Goal: Task Accomplishment & Management: Complete application form

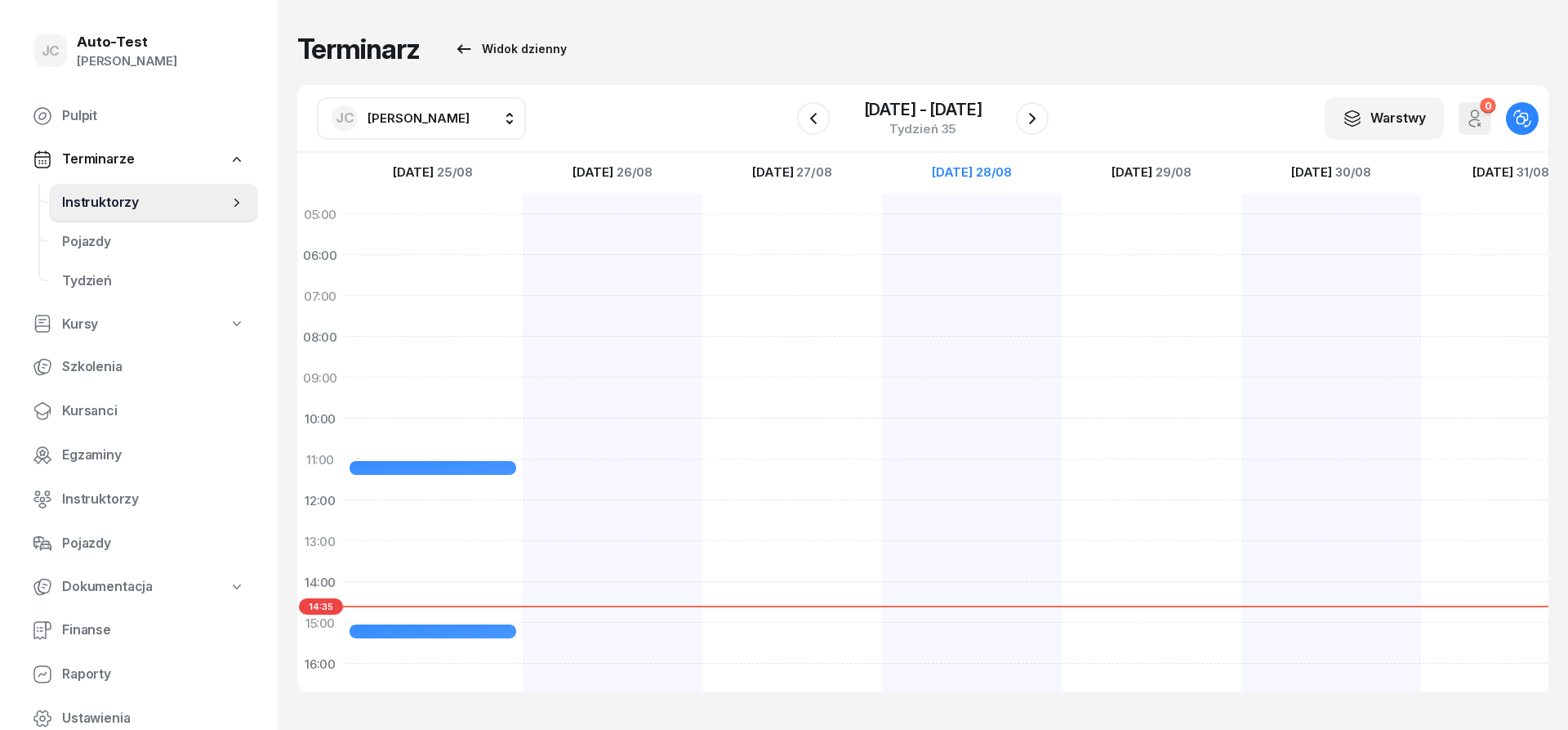
scroll to position [294, 0]
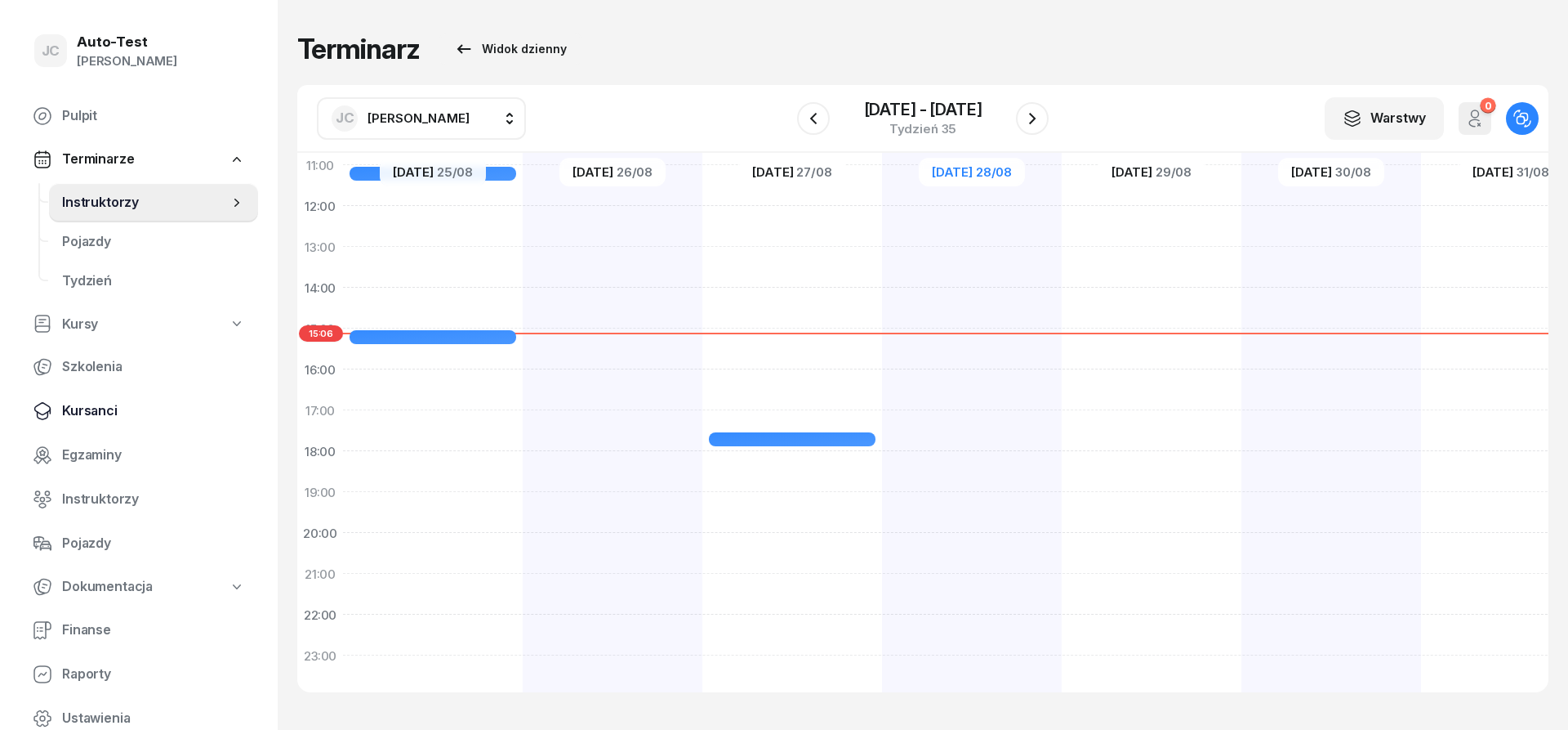
click at [130, 421] on link "Kursanci" at bounding box center [139, 410] width 239 height 39
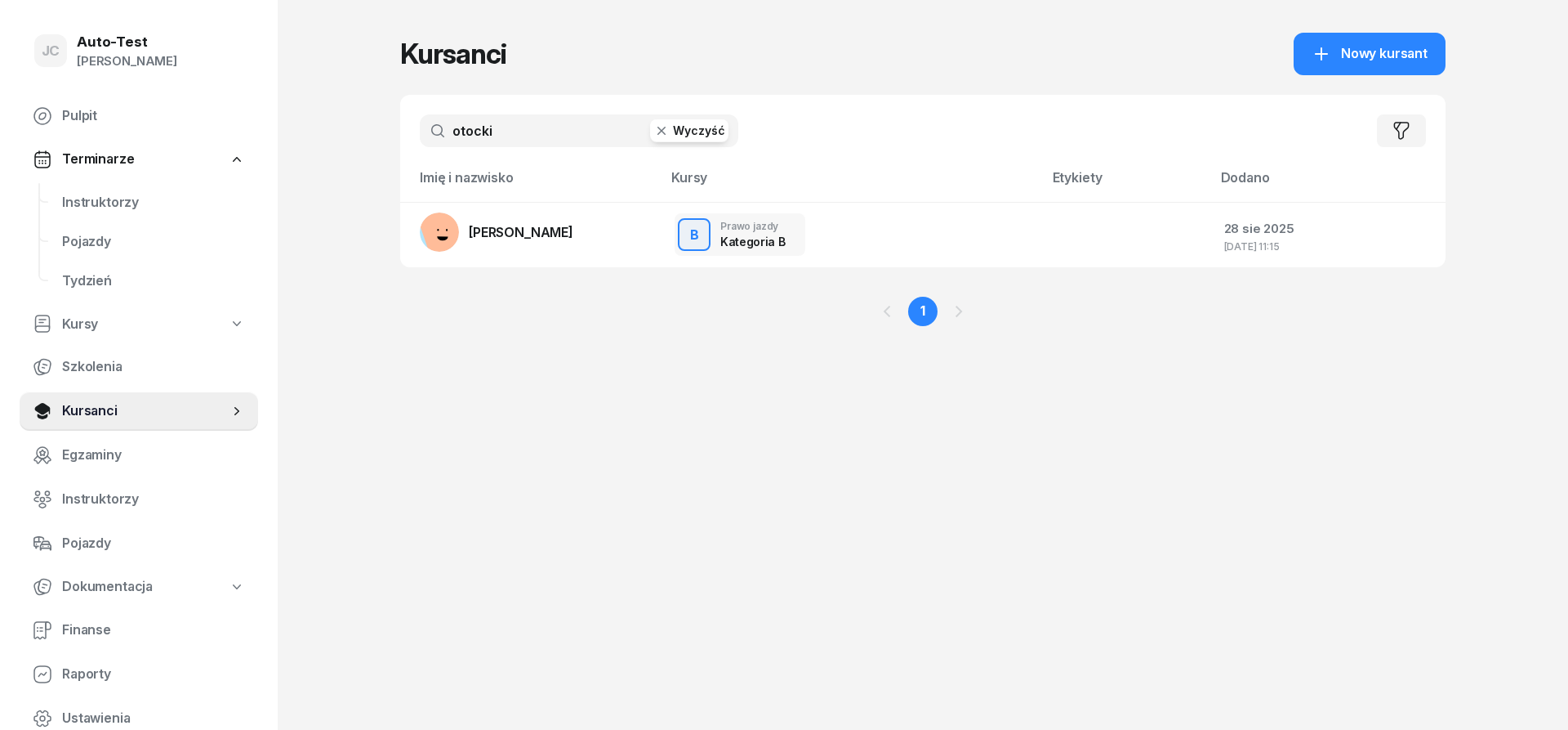
drag, startPoint x: 531, startPoint y: 127, endPoint x: 391, endPoint y: 129, distance: 140.0
click at [420, 129] on input "otocki" at bounding box center [579, 131] width 318 height 33
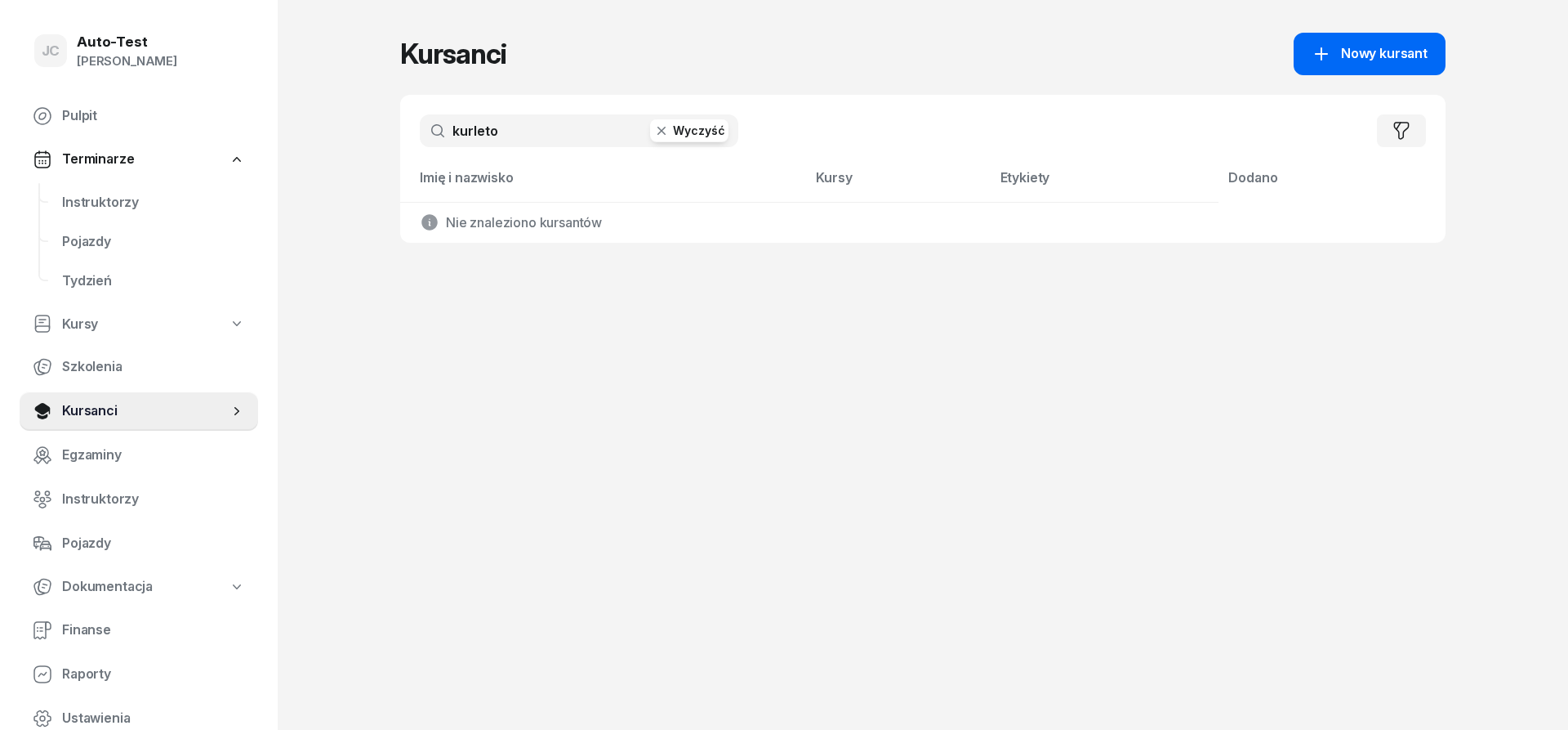
type input "kurleto"
click at [1316, 54] on icon at bounding box center [1321, 54] width 13 height 13
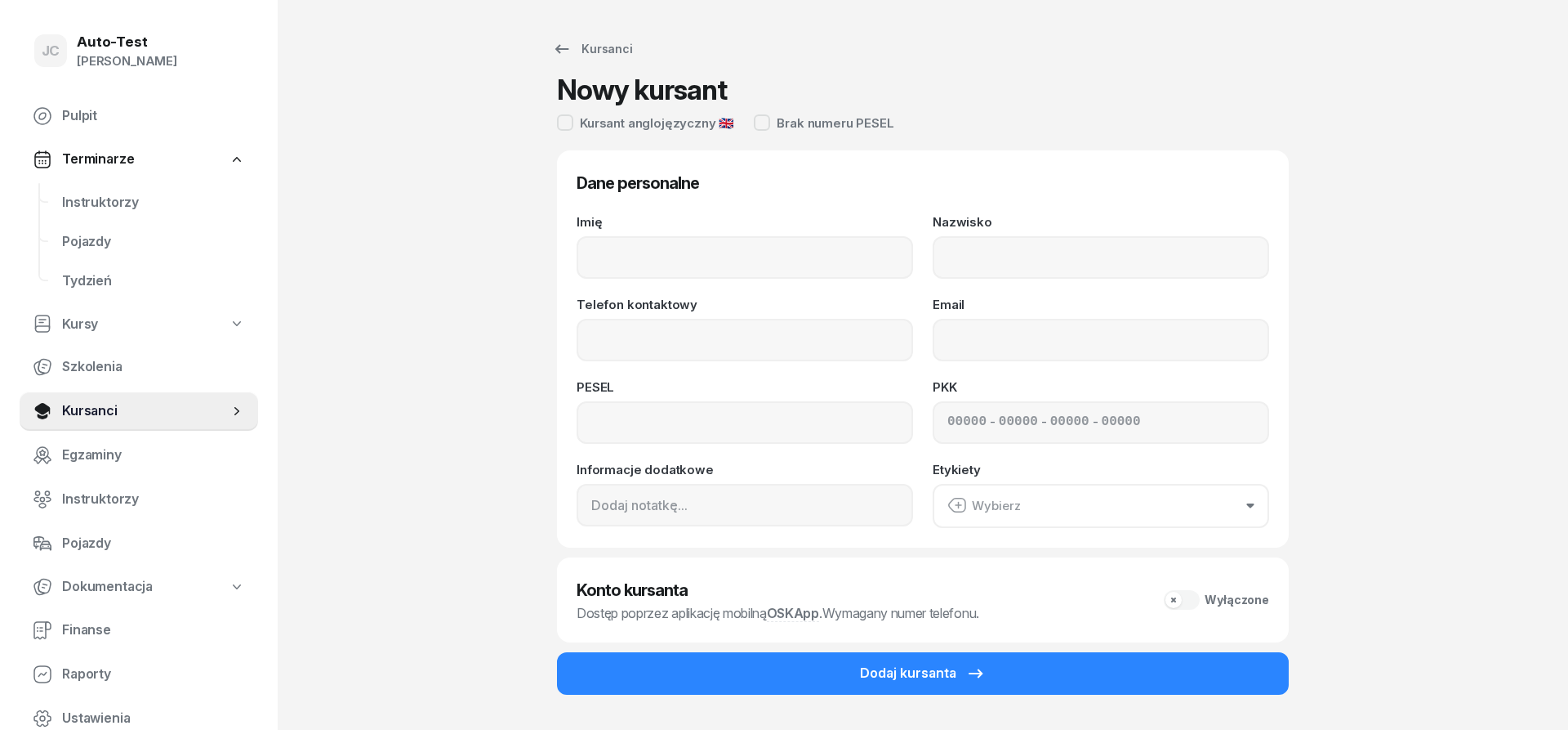
click at [713, 233] on div "Imię" at bounding box center [744, 247] width 336 height 63
click at [709, 254] on input "Imię" at bounding box center [744, 257] width 336 height 42
type input "[PERSON_NAME]"
type input "Kurleto"
click at [635, 428] on input at bounding box center [744, 422] width 336 height 42
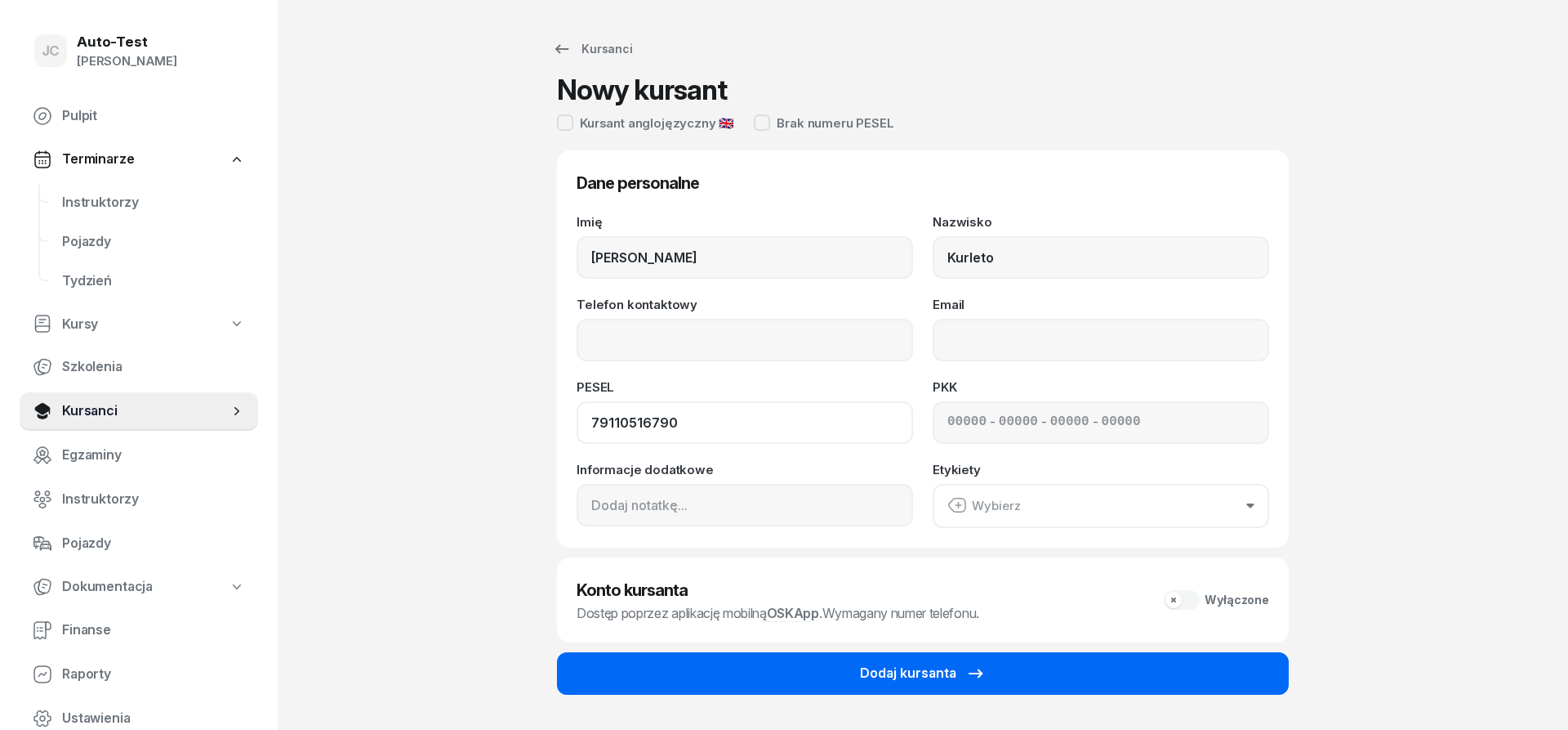
type input "79110516790"
click at [831, 676] on button "Dodaj kursanta" at bounding box center [922, 673] width 731 height 42
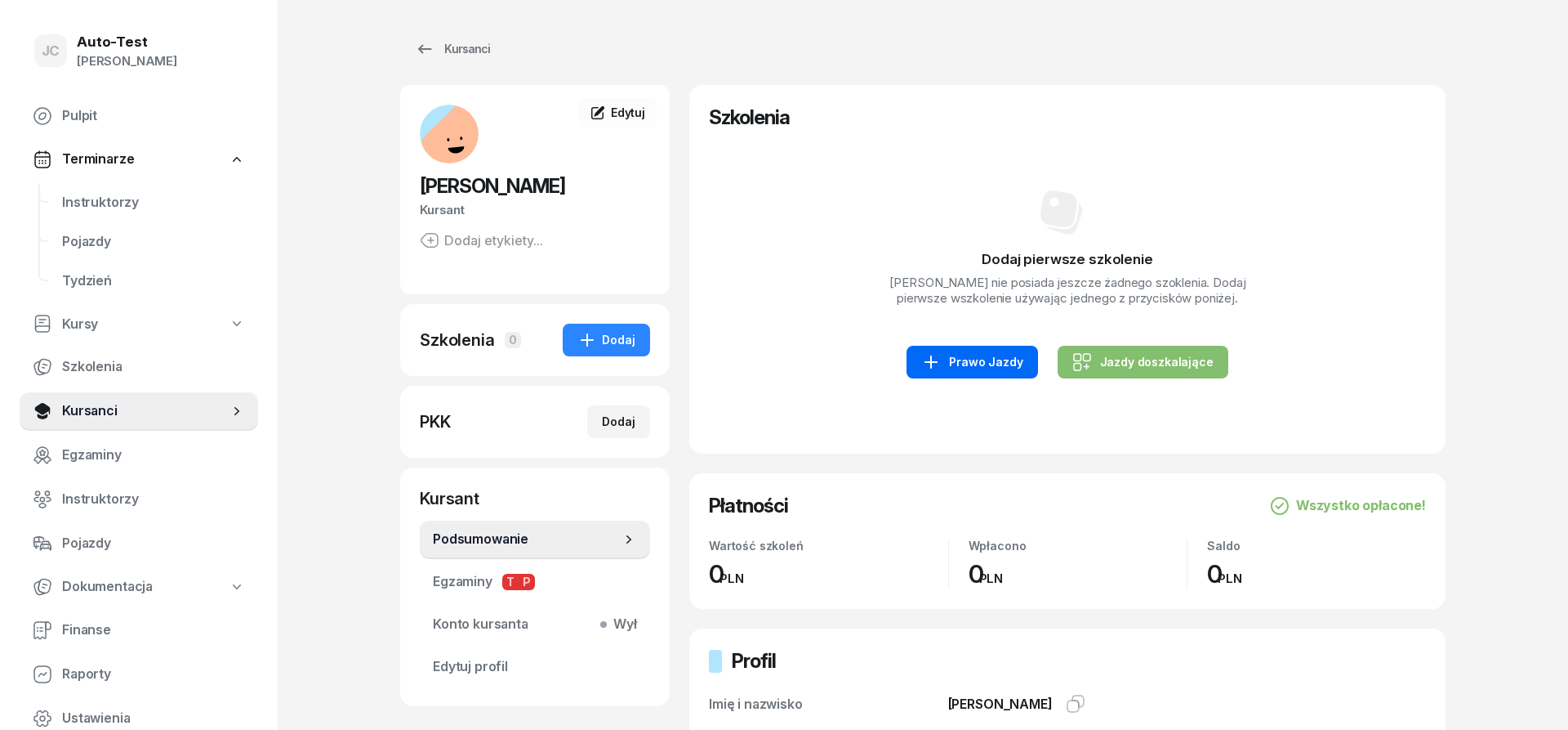
click at [999, 362] on div "Prawo Jazdy" at bounding box center [972, 362] width 101 height 20
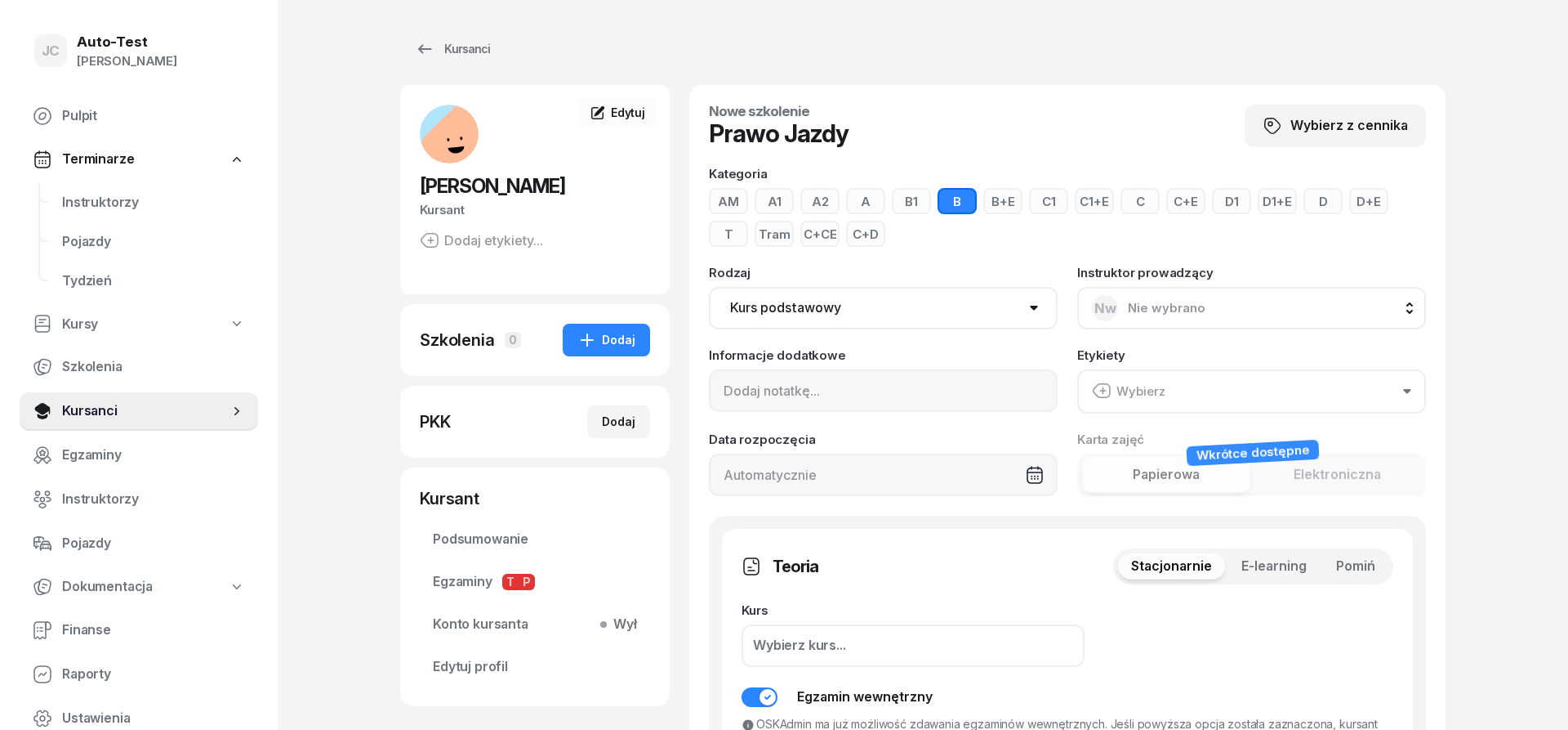
click at [1139, 207] on button "C" at bounding box center [1139, 201] width 39 height 26
click at [1355, 569] on span "Pomiń" at bounding box center [1354, 566] width 39 height 22
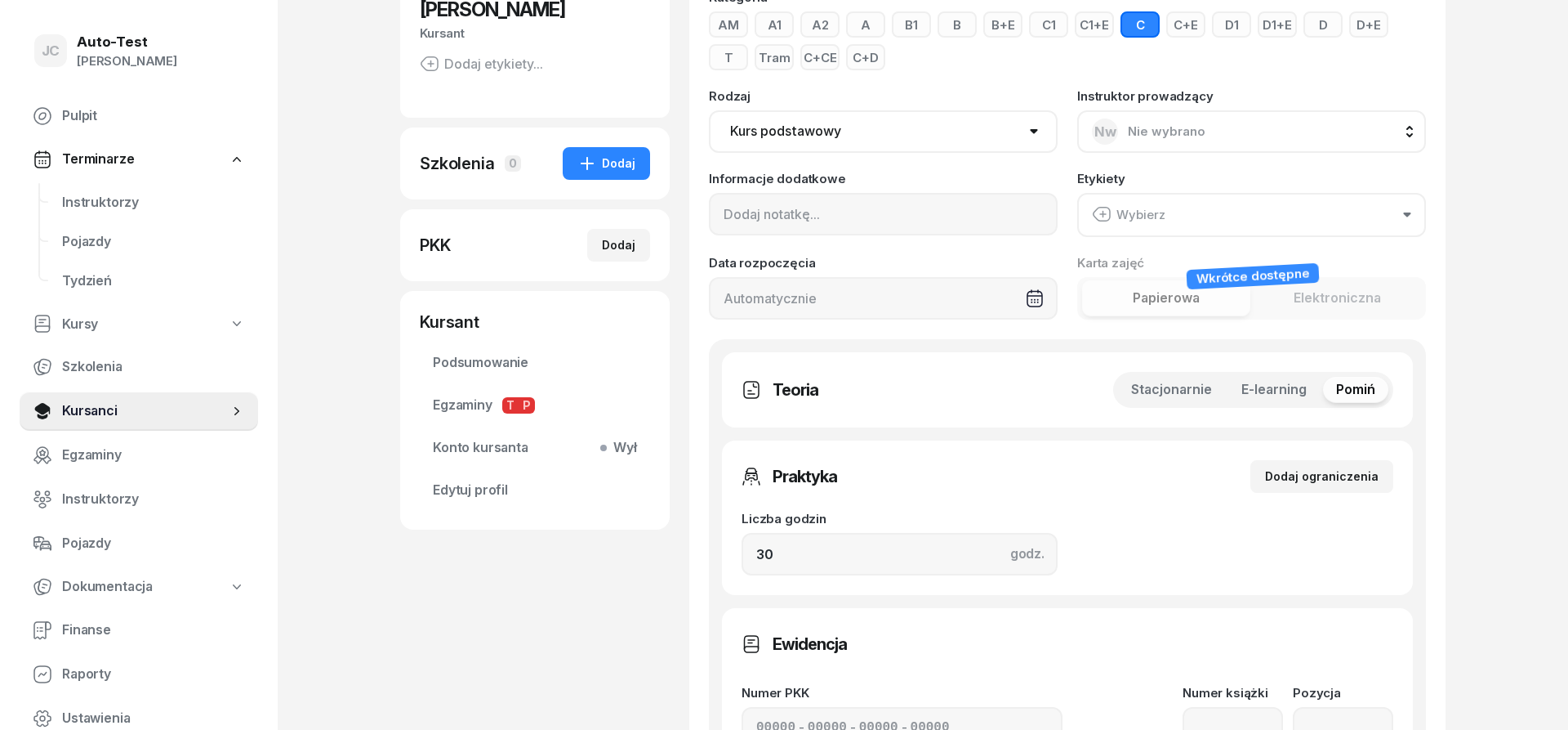
scroll to position [250, 0]
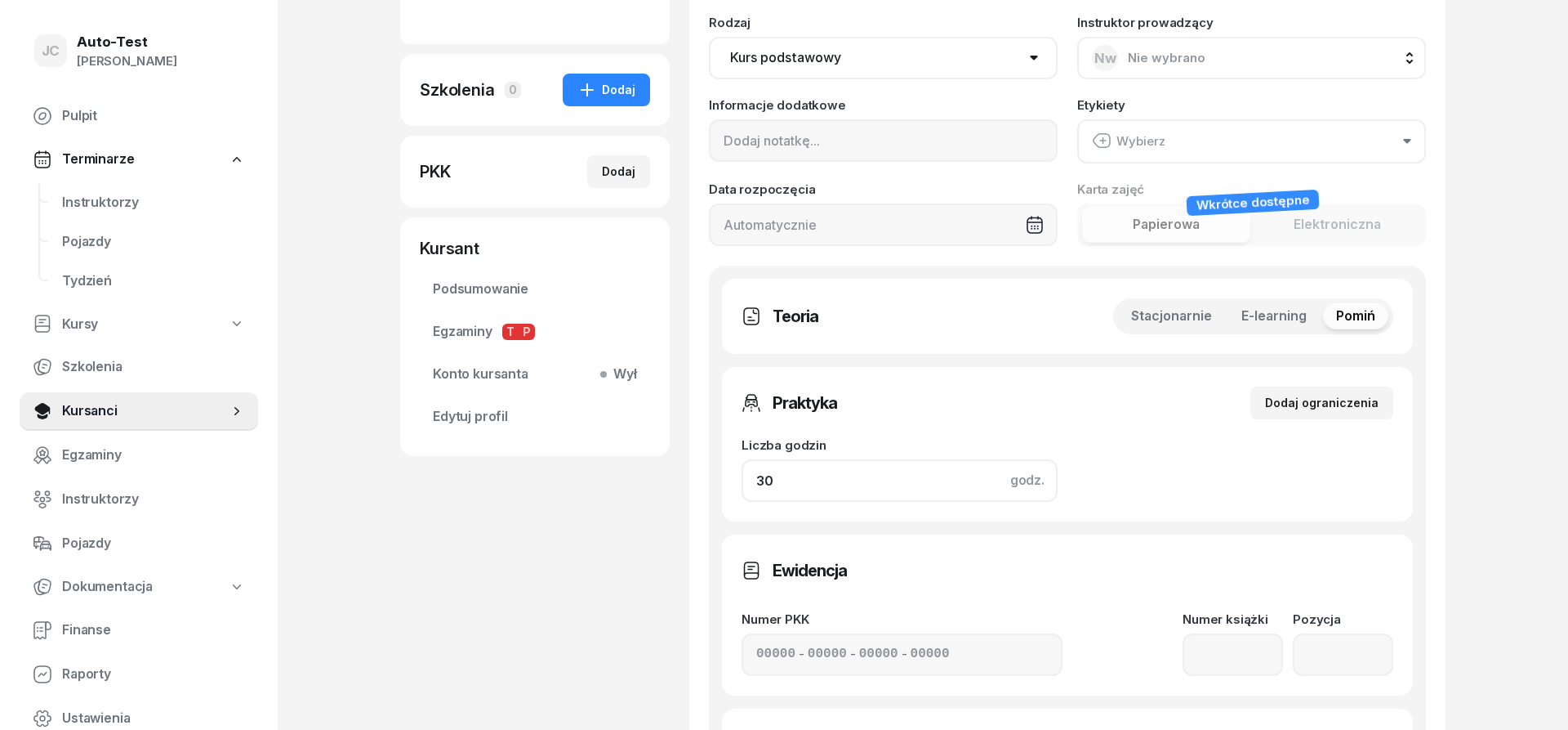
drag, startPoint x: 829, startPoint y: 489, endPoint x: 615, endPoint y: 480, distance: 214.2
click at [742, 480] on input "30" at bounding box center [900, 480] width 316 height 42
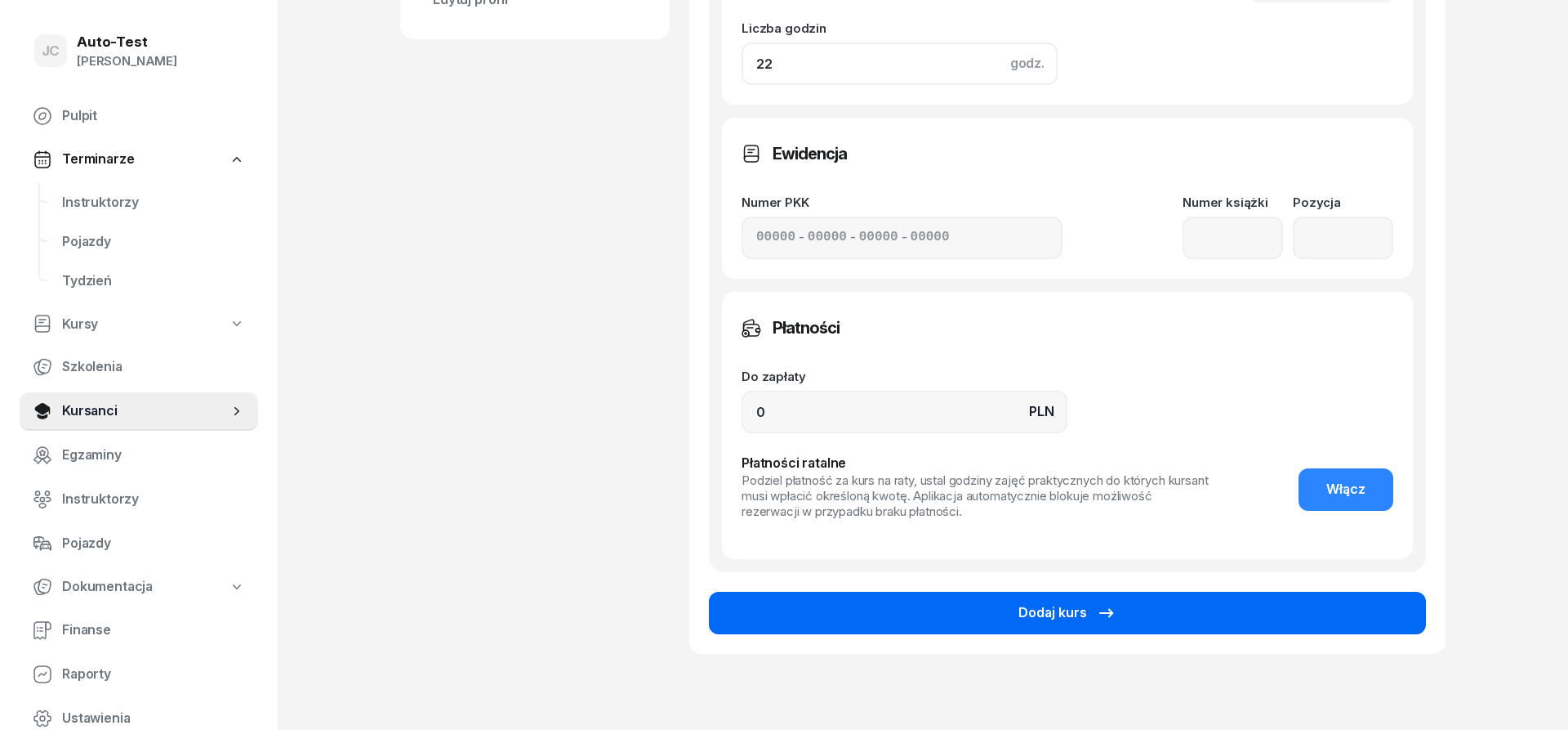
type input "22"
click at [1078, 605] on div "Dodaj kurs" at bounding box center [1067, 612] width 98 height 22
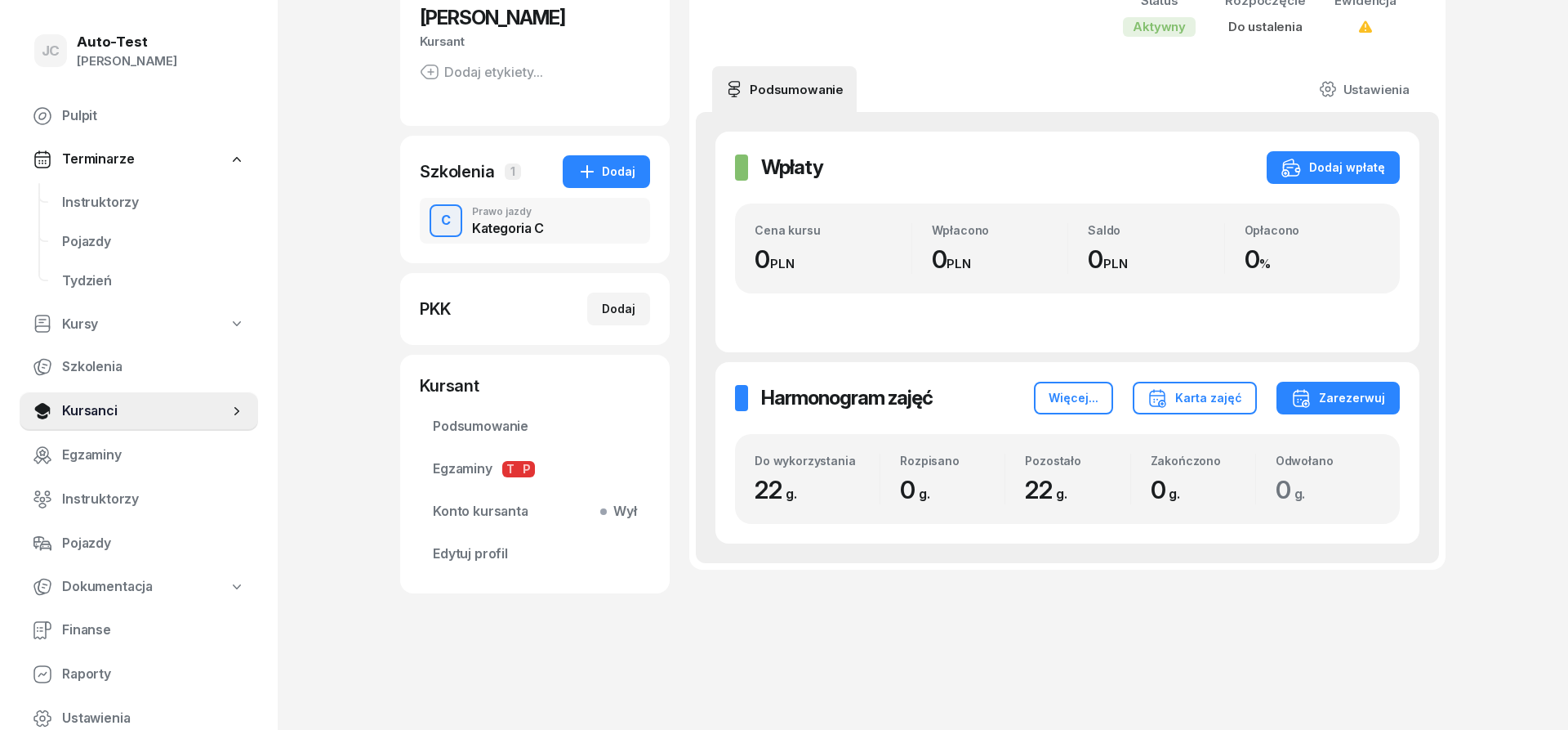
scroll to position [168, 0]
click at [597, 185] on button "Dodaj" at bounding box center [606, 172] width 87 height 33
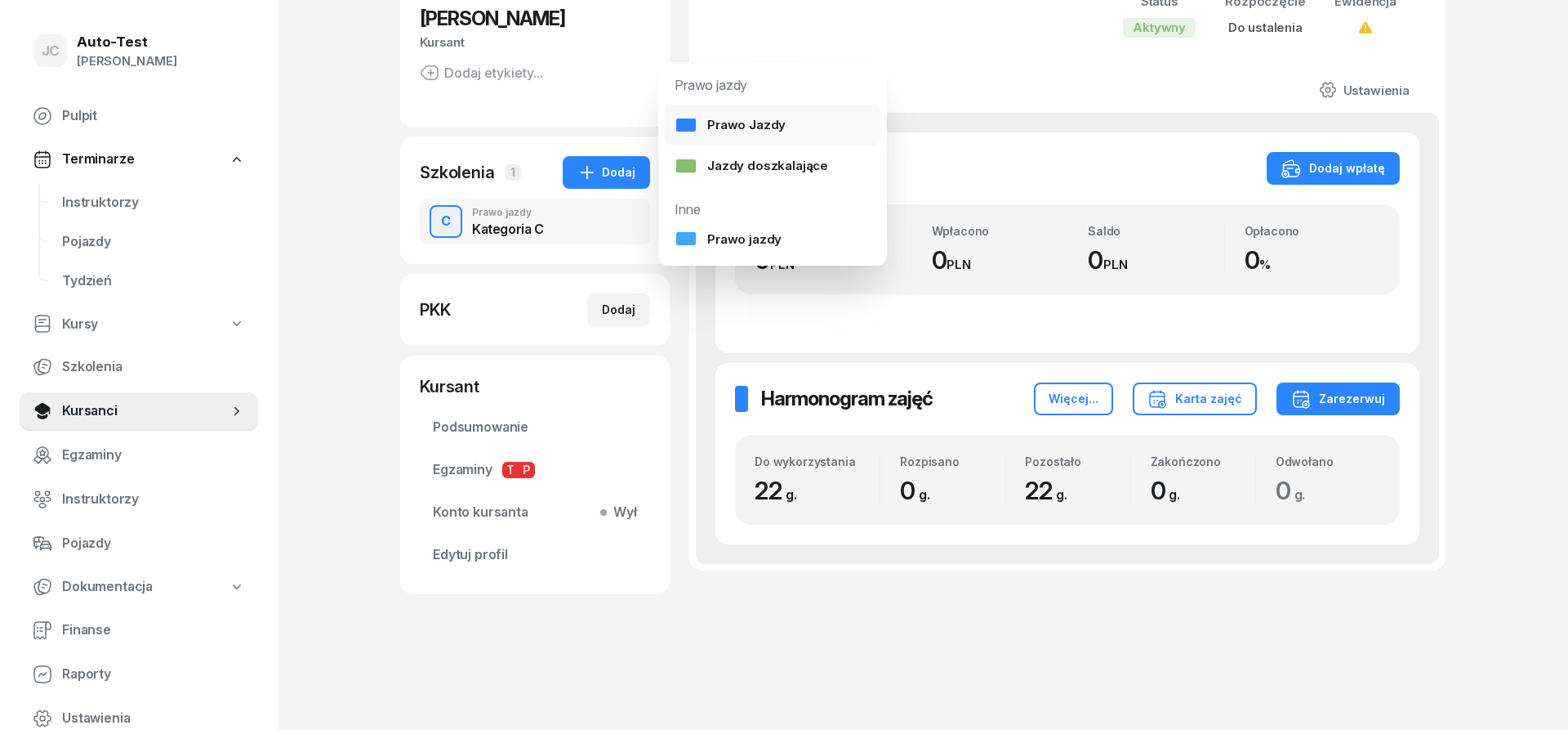
click at [743, 125] on div "Prawo Jazdy" at bounding box center [730, 125] width 111 height 22
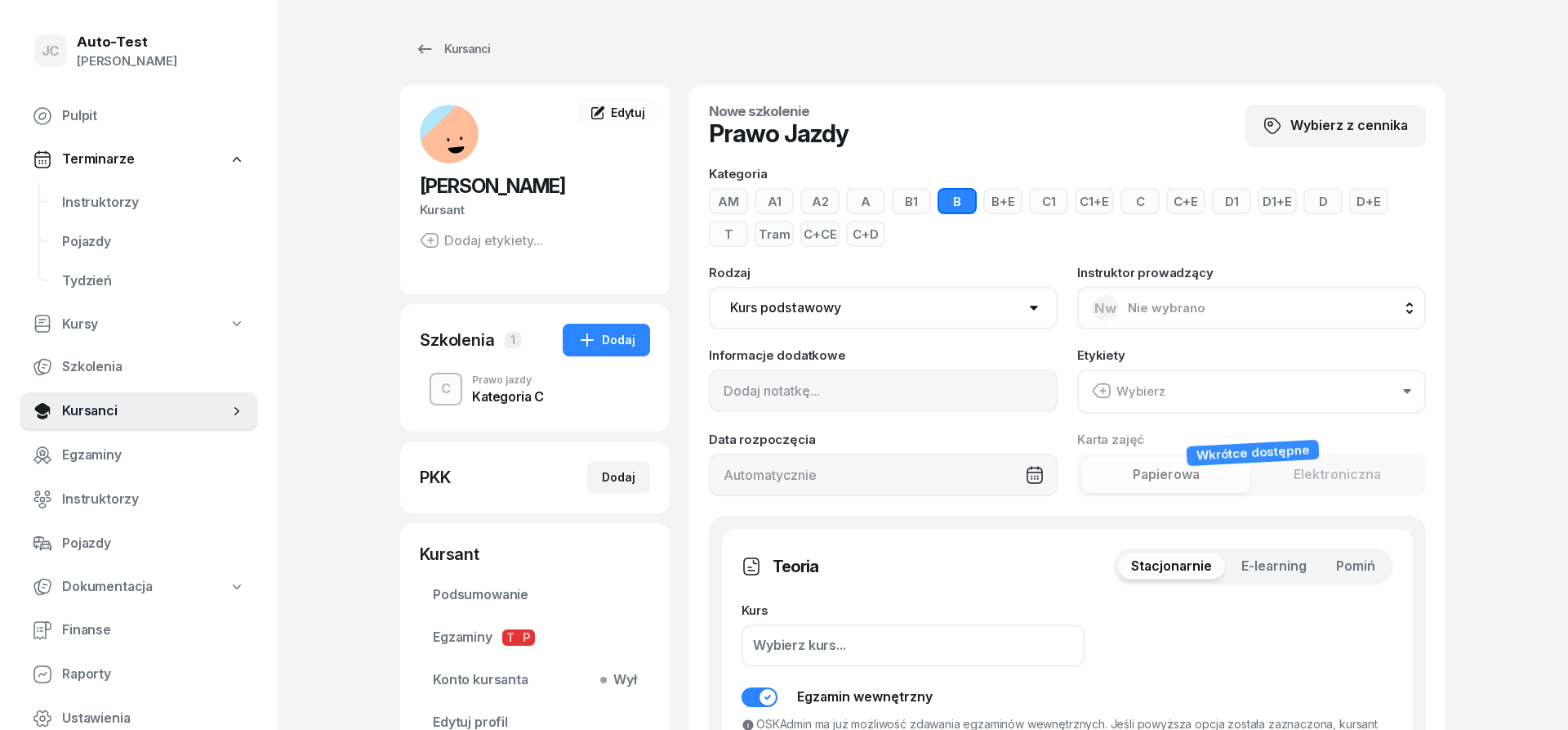
click at [1189, 205] on button "C+E" at bounding box center [1185, 201] width 39 height 26
drag, startPoint x: 1358, startPoint y: 560, endPoint x: 1348, endPoint y: 560, distance: 10.0
click at [1358, 560] on span "Pomiń" at bounding box center [1354, 566] width 39 height 22
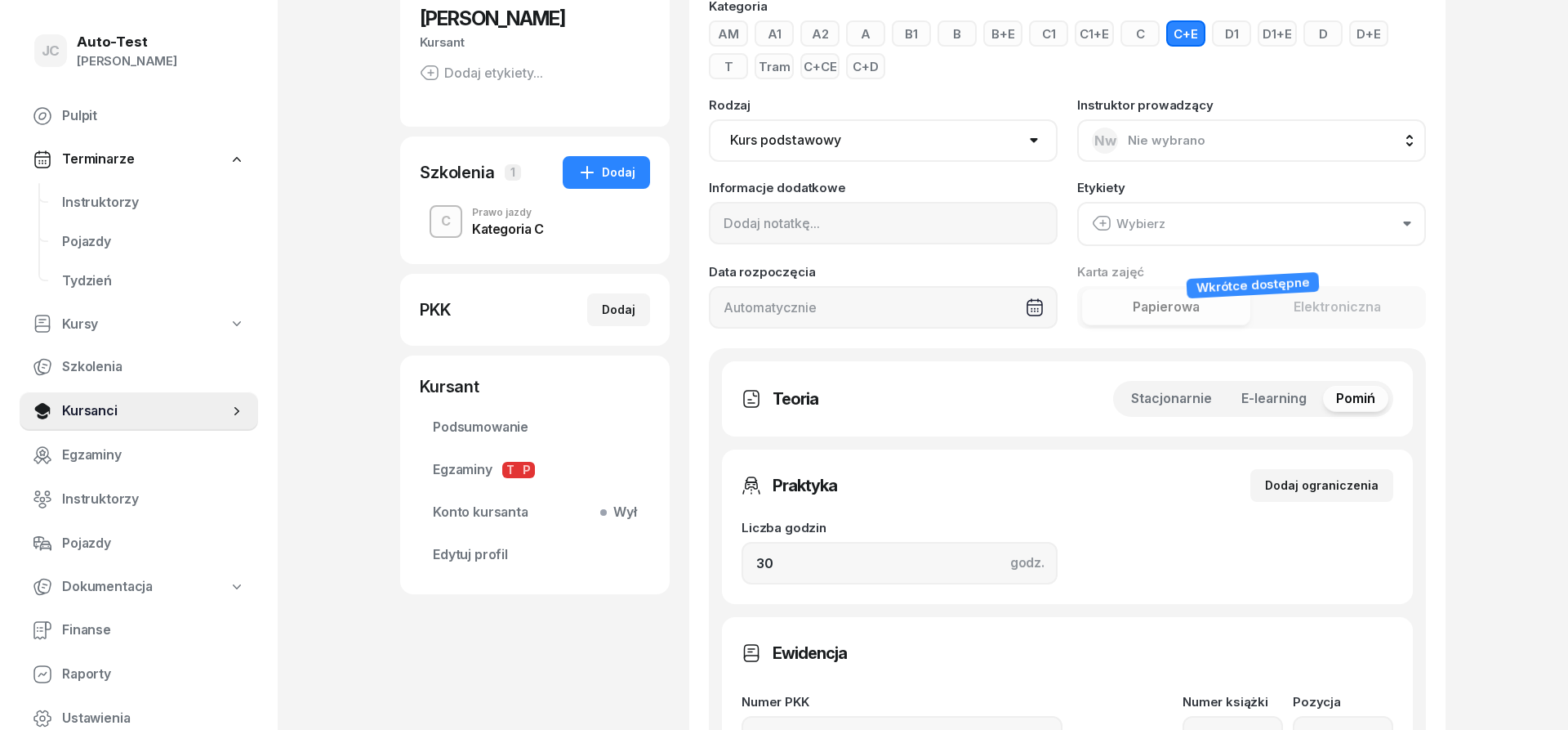
scroll to position [250, 0]
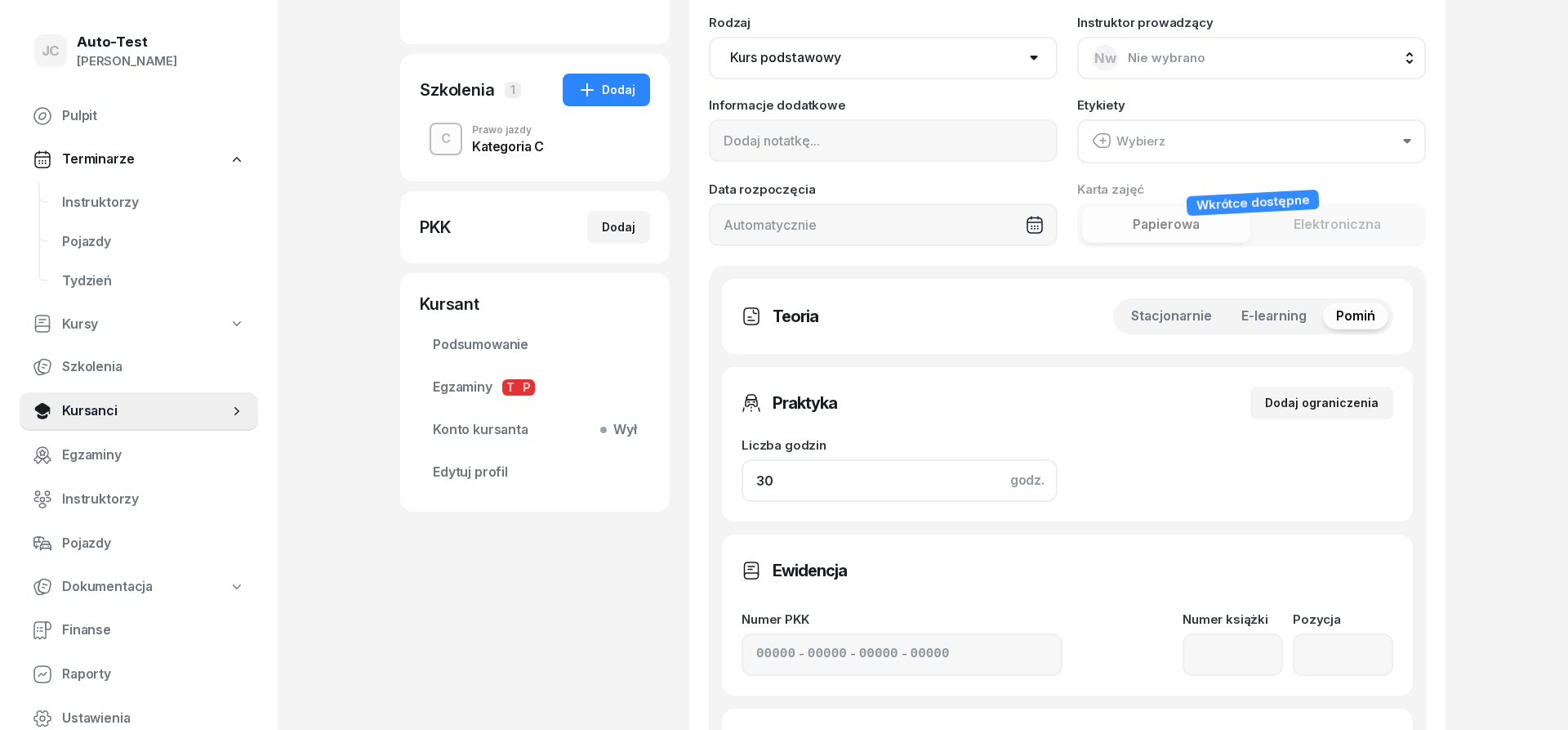
drag, startPoint x: 823, startPoint y: 479, endPoint x: 668, endPoint y: 482, distance: 155.0
click at [742, 482] on input "30" at bounding box center [900, 480] width 316 height 42
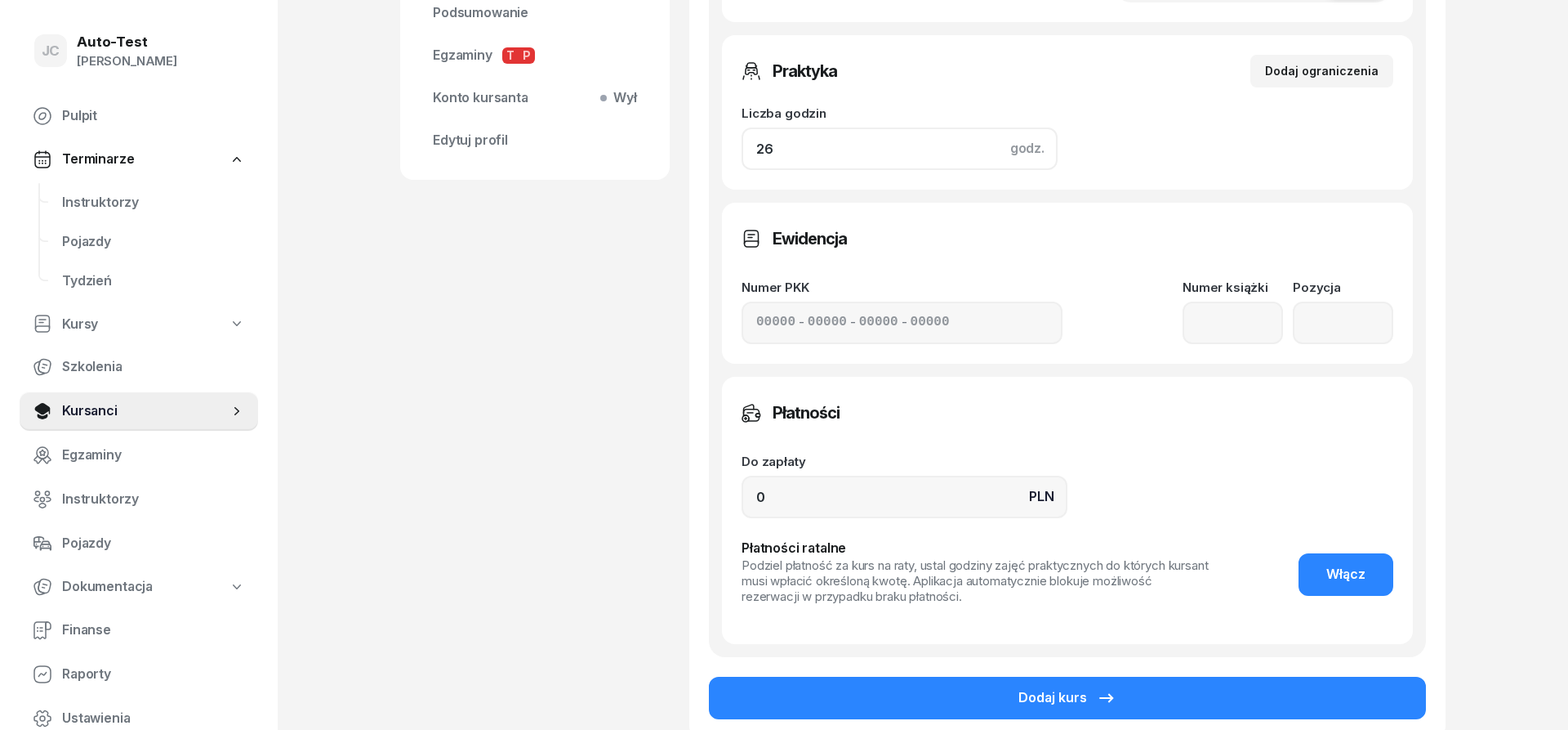
scroll to position [741, 0]
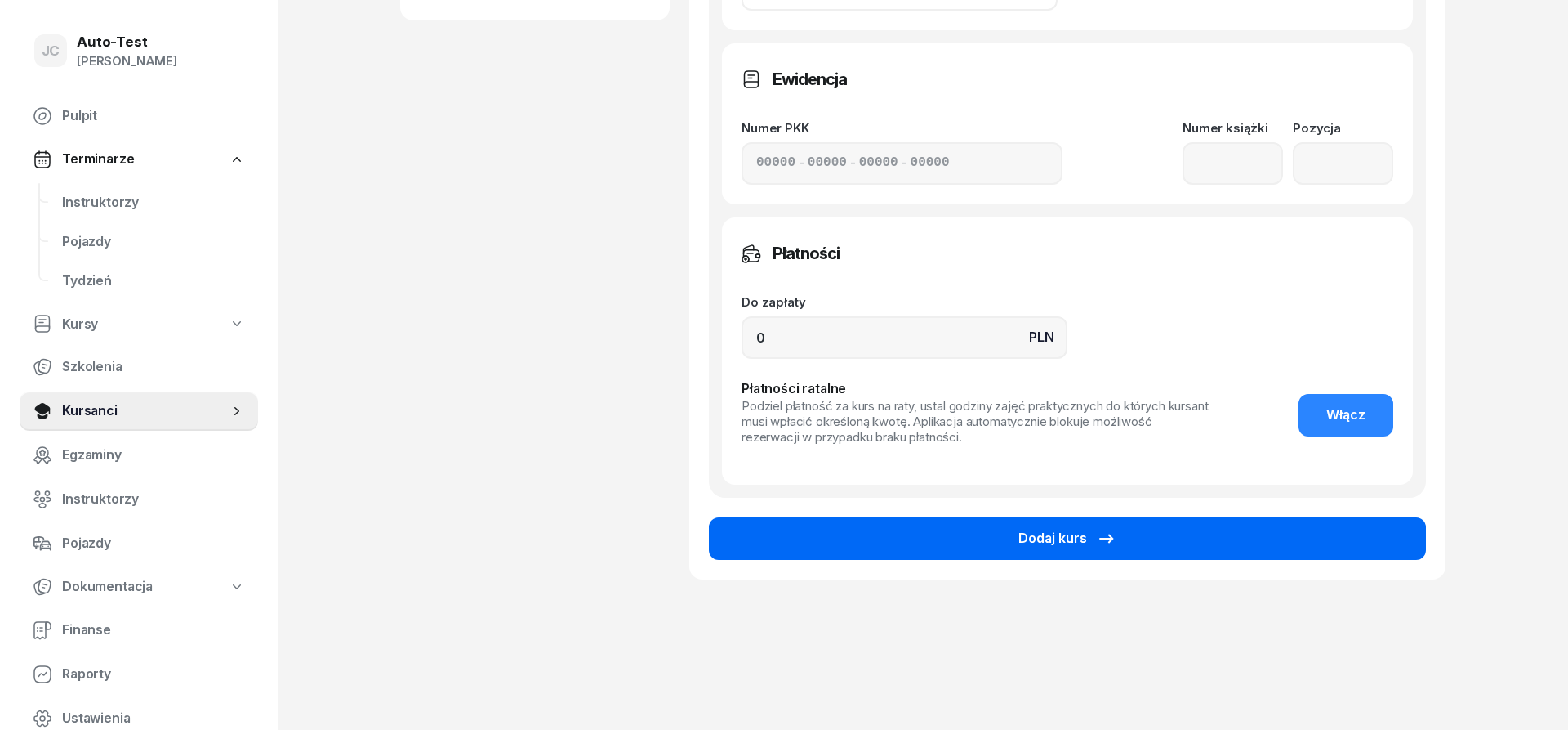
type input "26"
click at [935, 539] on button "Dodaj kurs" at bounding box center [1067, 538] width 717 height 42
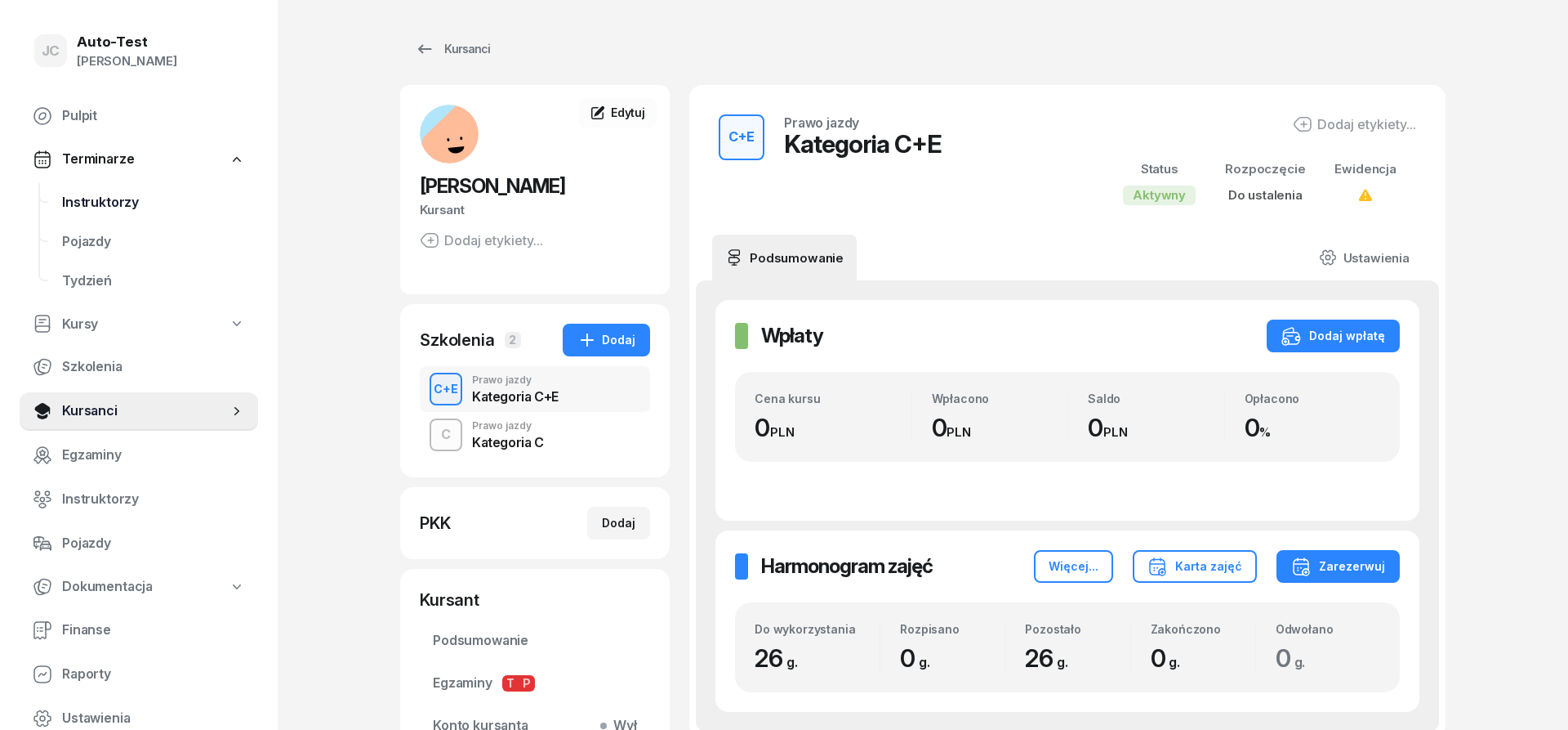
click at [149, 215] on link "Instruktorzy" at bounding box center [154, 202] width 209 height 39
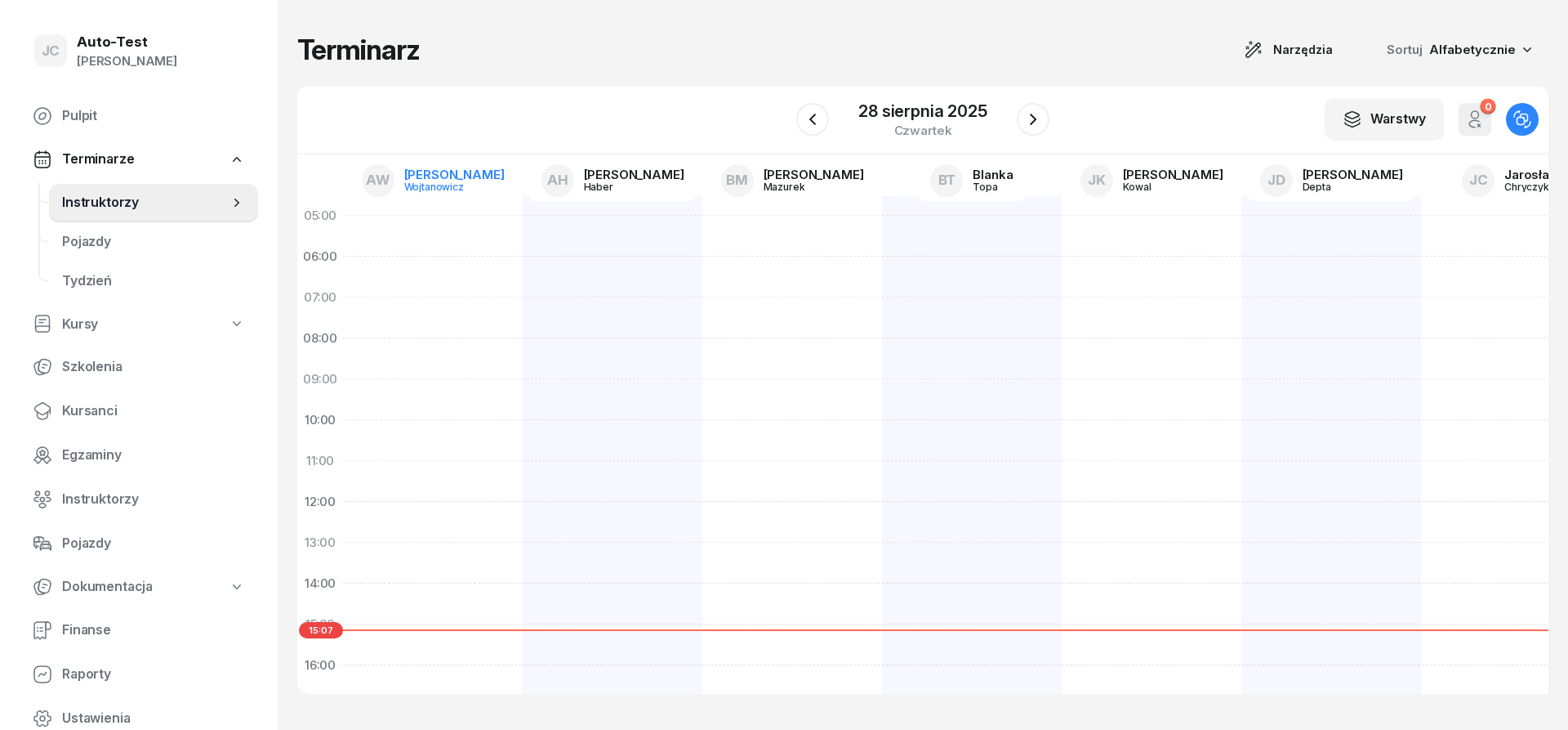
click at [423, 176] on link "AW [PERSON_NAME]" at bounding box center [433, 180] width 169 height 42
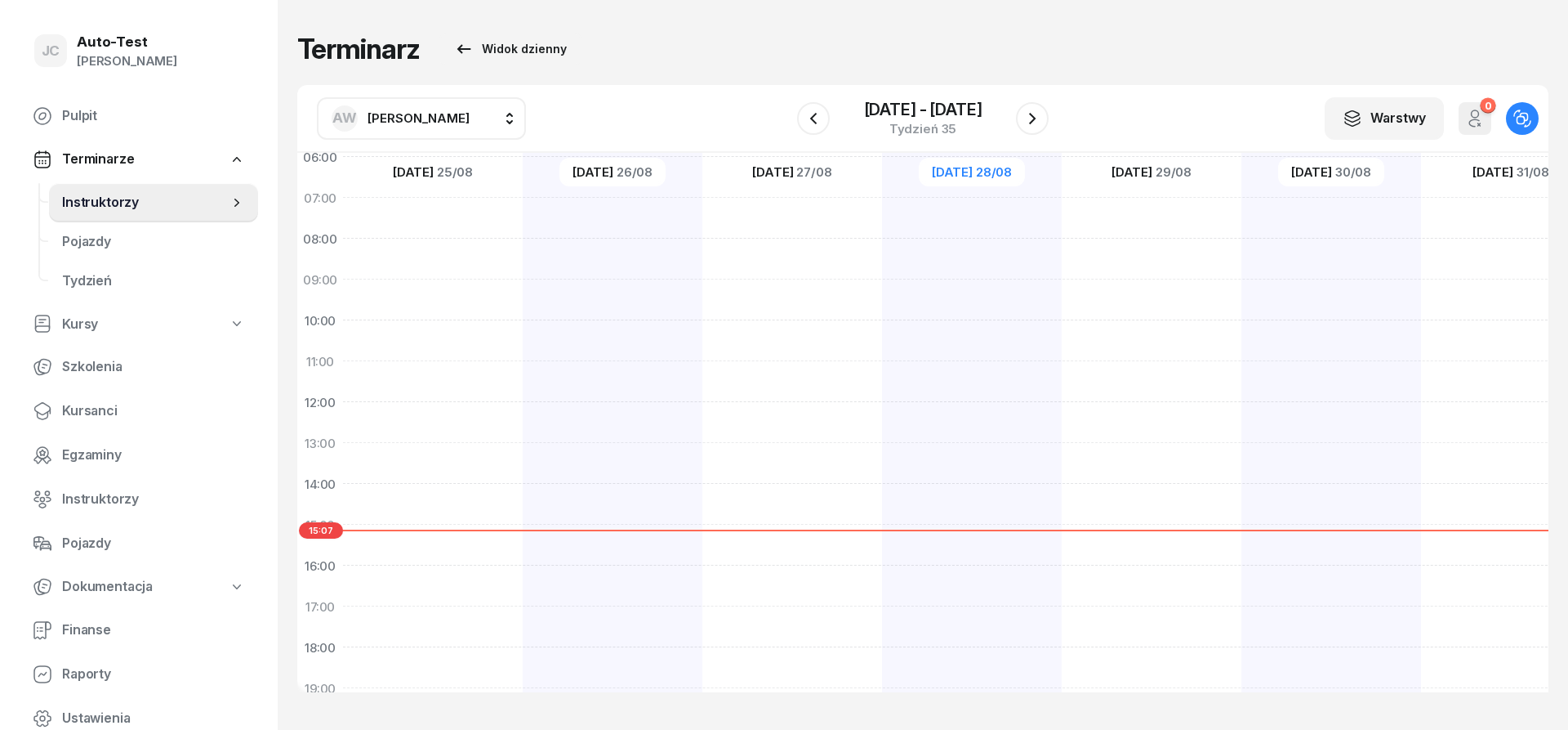
click at [1061, 581] on div at bounding box center [1151, 504] width 180 height 817
select select "16"
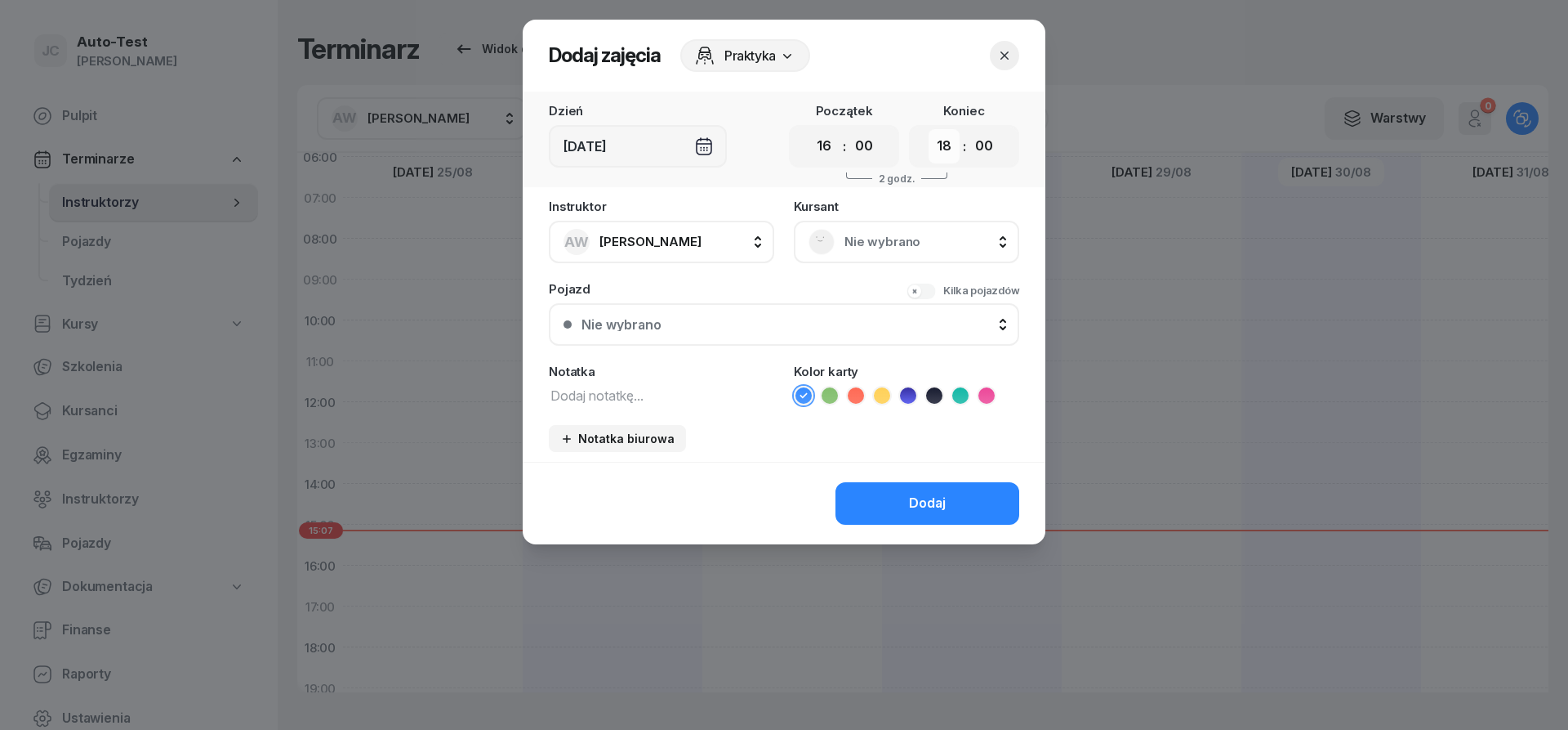
click at [928, 129] on select "00 01 02 03 04 05 06 07 08 09 10 11 12 13 14 15 16 17 18 19 20 21 22 23" at bounding box center [944, 146] width 31 height 35
select select "16"
click option "16" at bounding box center [0, 0] width 0 height 0
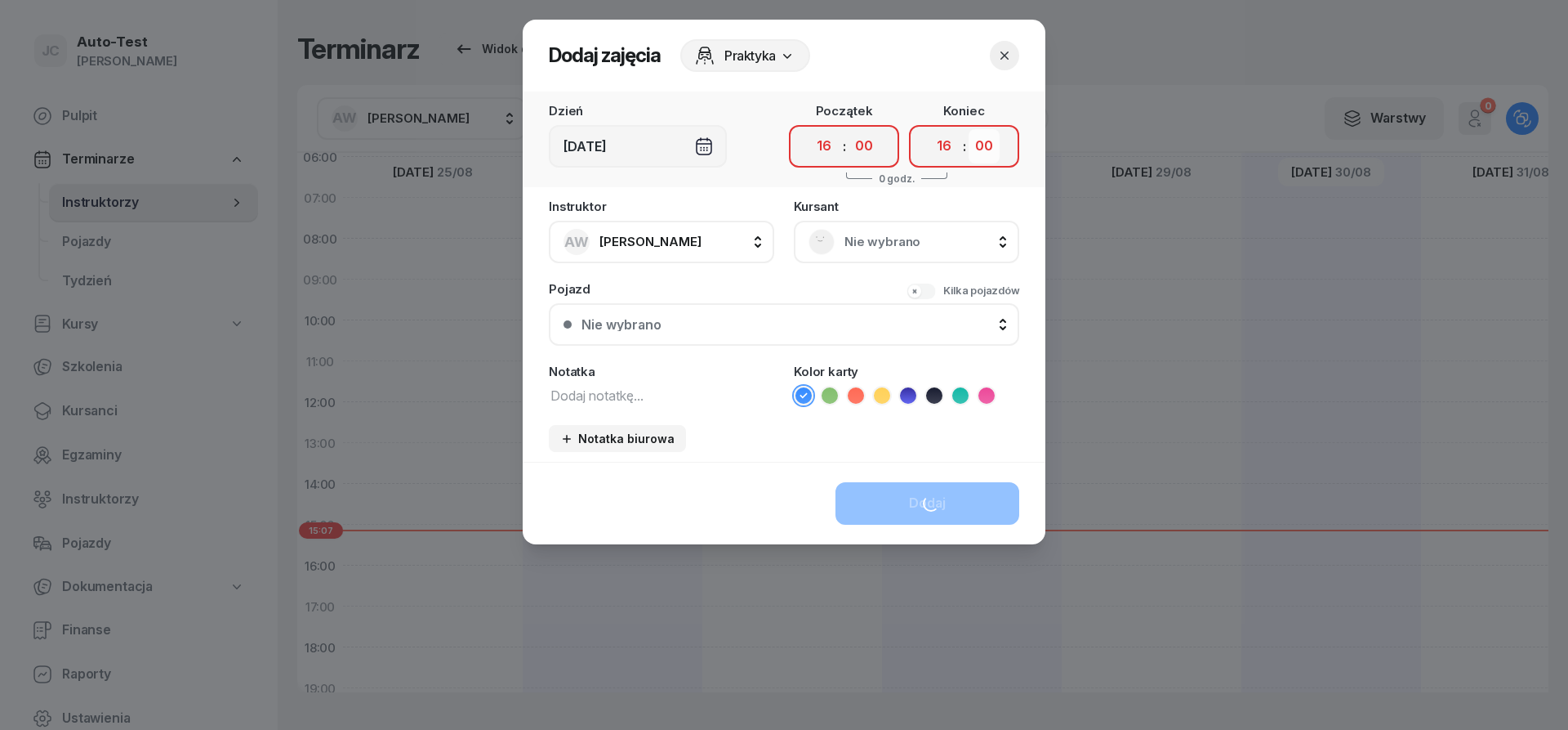
click at [968, 129] on select "00 05 10 15 20 25 30 35 40 45 50 55" at bounding box center [984, 146] width 31 height 35
select select "25"
click option "25" at bounding box center [0, 0] width 0 height 0
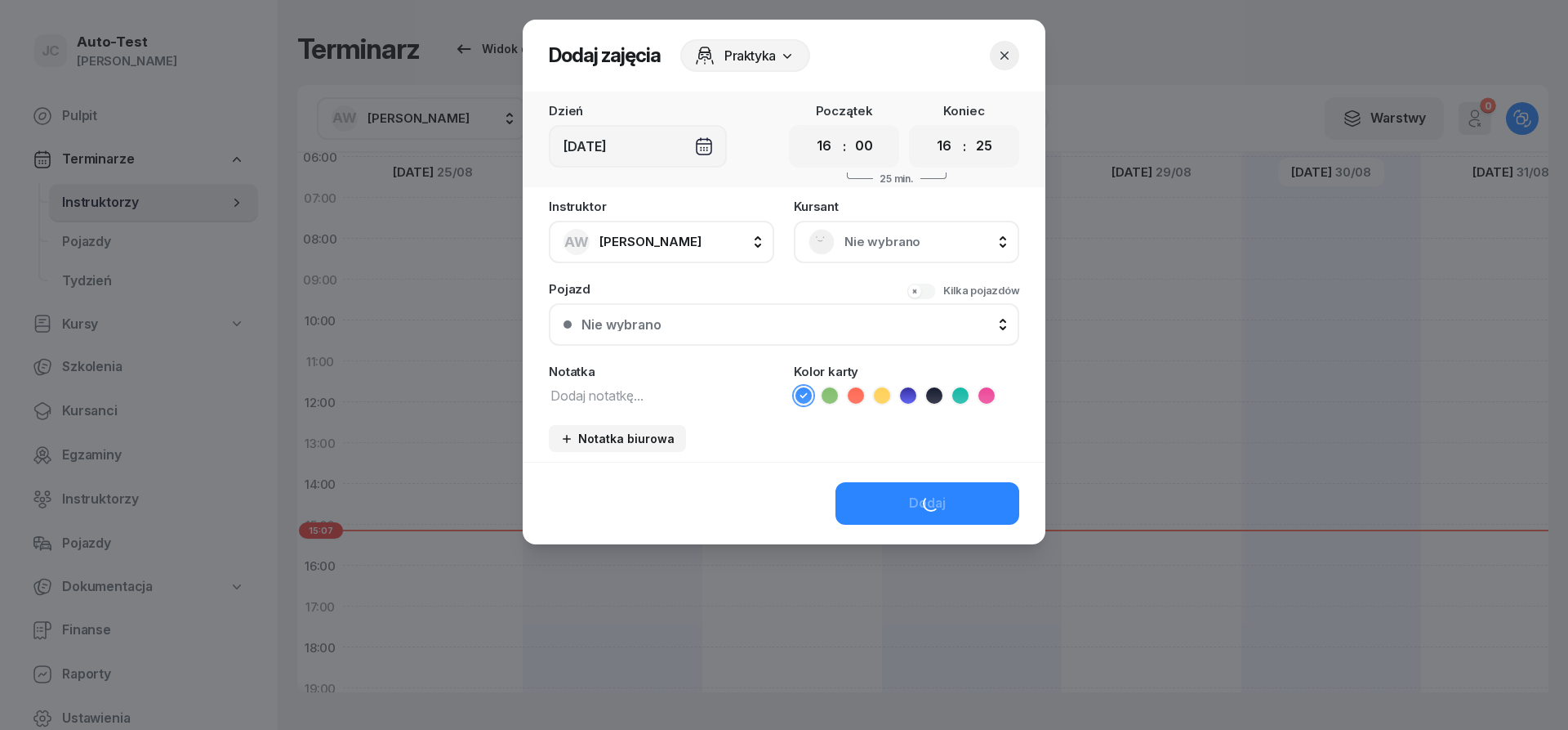
click at [898, 243] on span "Nie wybrano" at bounding box center [924, 241] width 160 height 22
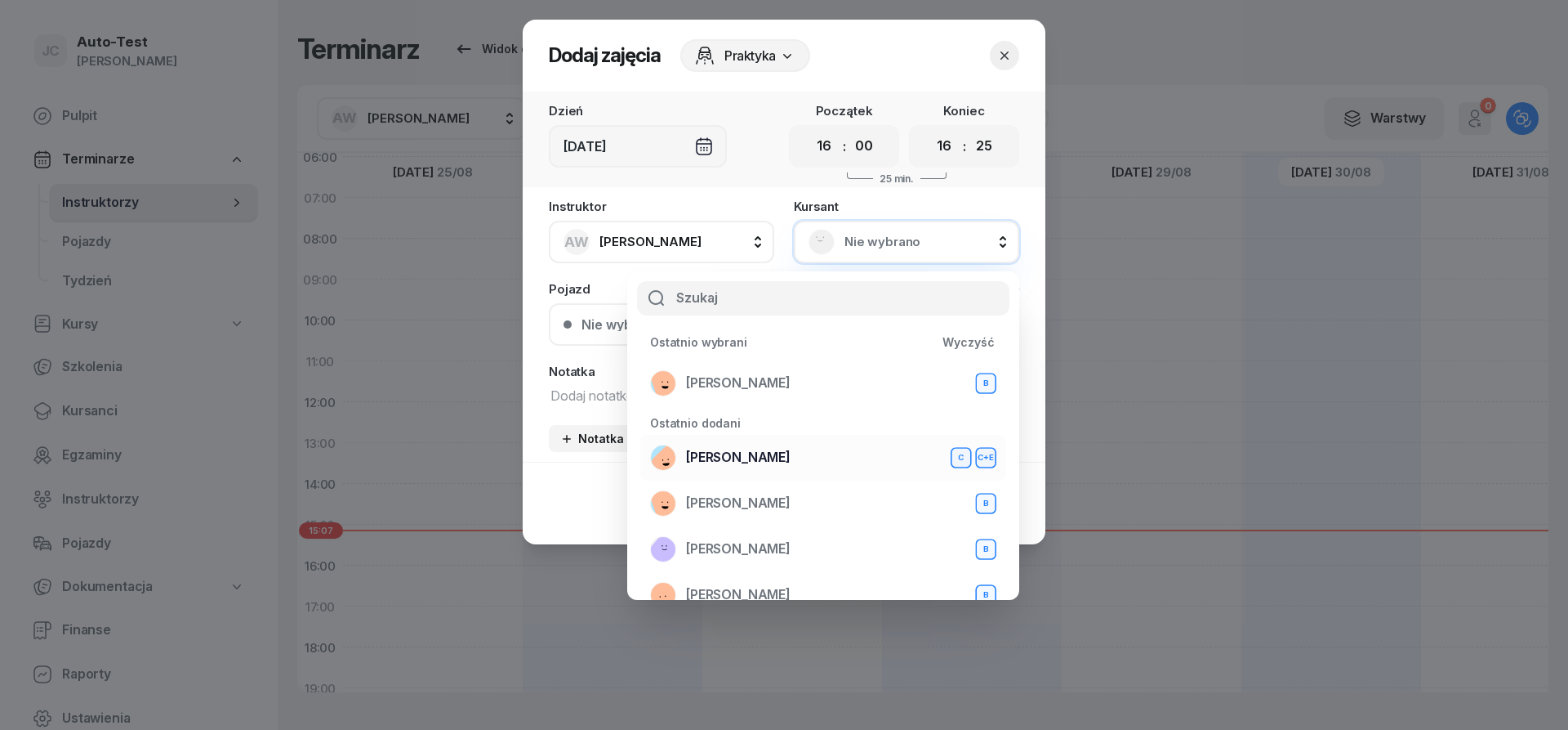
click at [775, 453] on div "[PERSON_NAME] C C+E" at bounding box center [823, 458] width 347 height 26
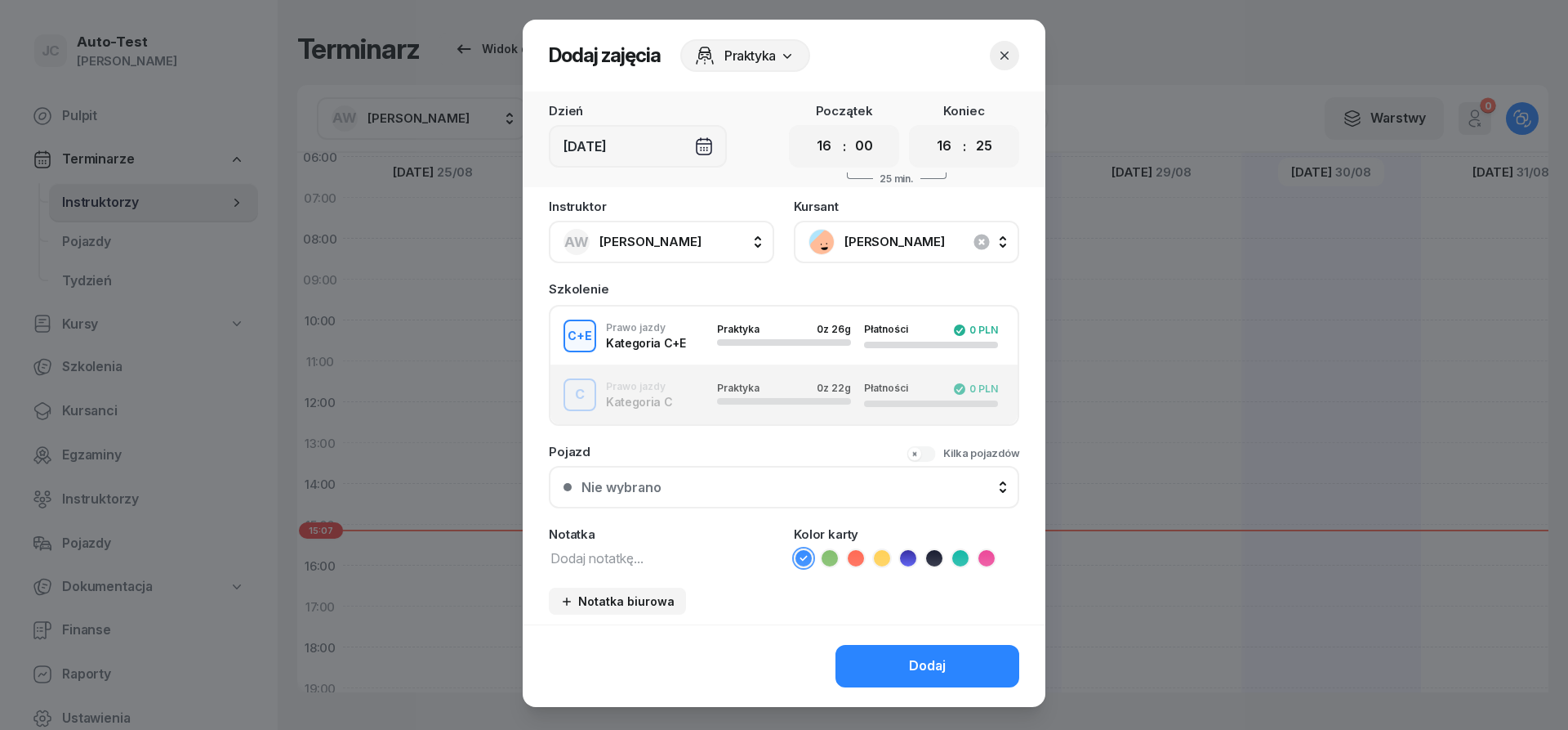
click at [679, 384] on div "C Prawo jazdy Kategoria C Praktyka 0 z 22g Płatności 0 PLN" at bounding box center [784, 394] width 467 height 33
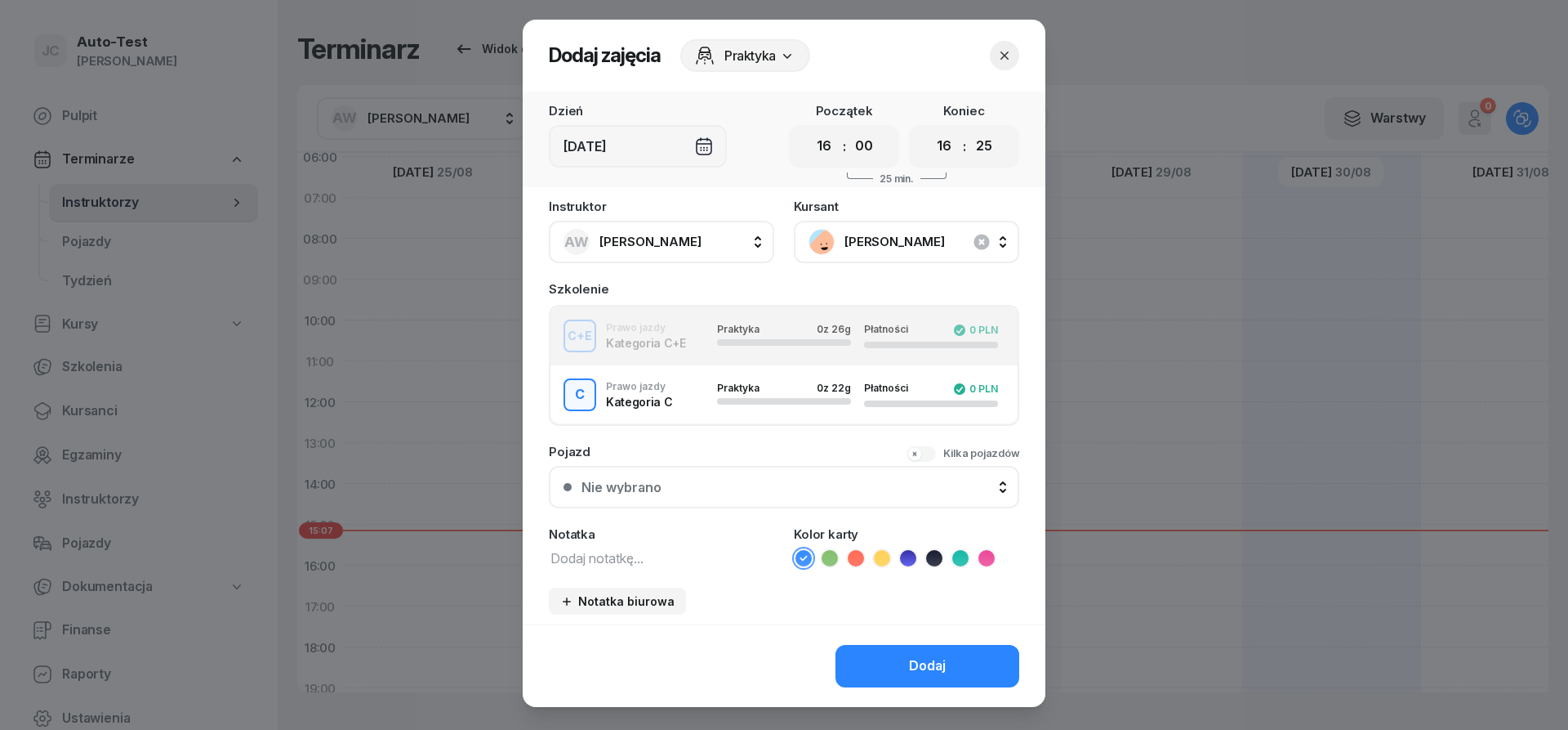
click at [831, 564] on icon at bounding box center [829, 558] width 16 height 16
click at [769, 478] on button "Nie wybrano" at bounding box center [784, 486] width 470 height 42
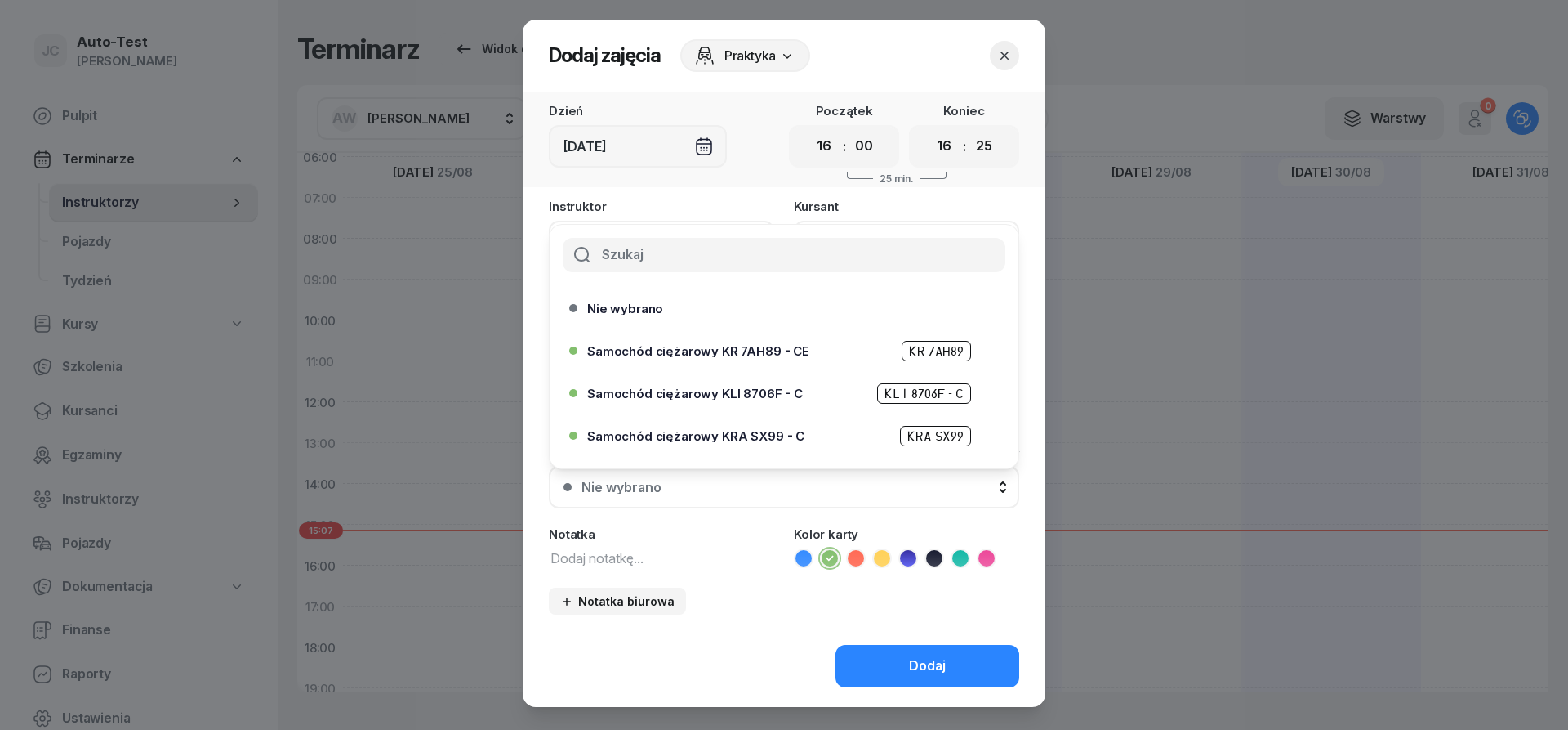
scroll to position [287, 0]
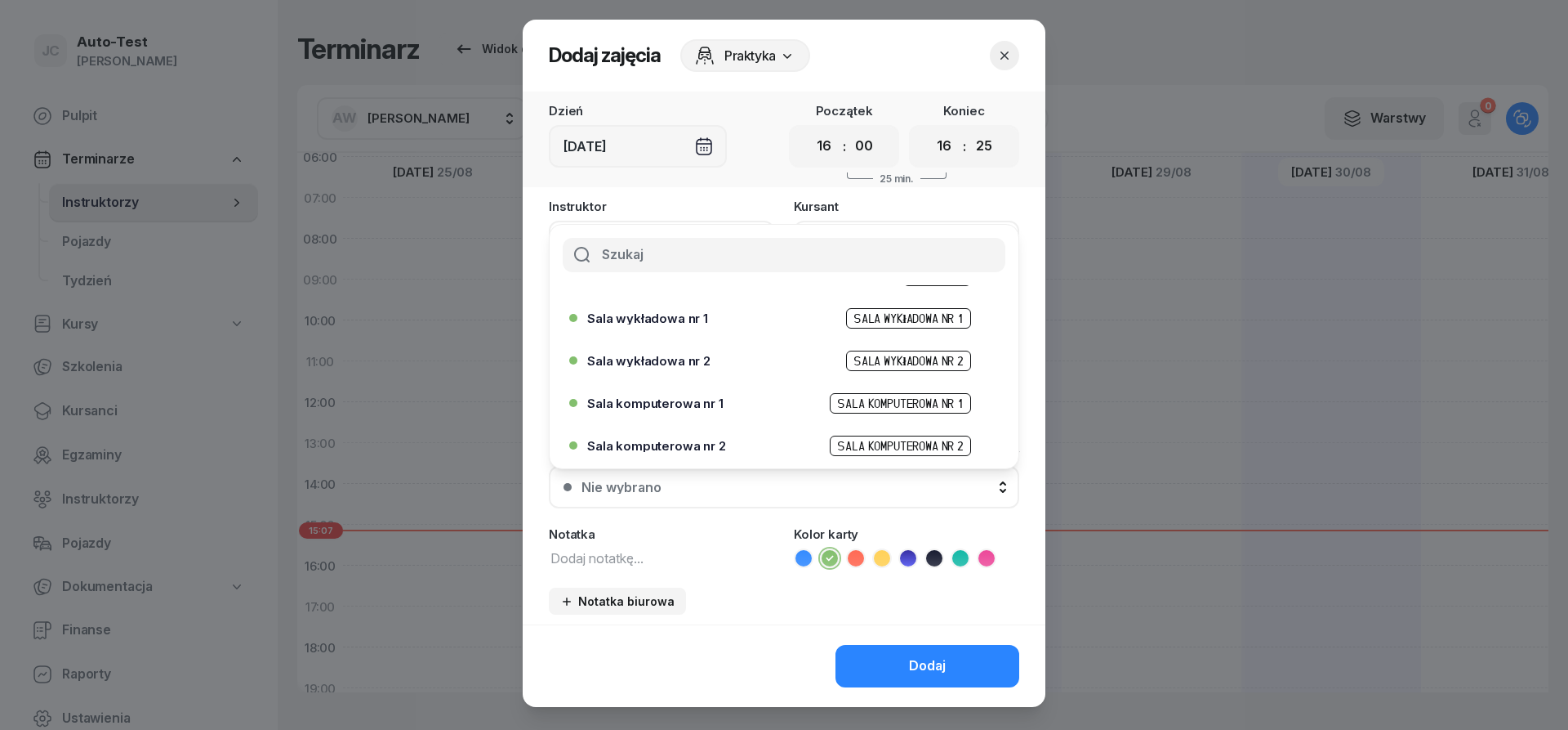
click at [698, 402] on span "Sala komputerowa nr 1" at bounding box center [655, 403] width 137 height 12
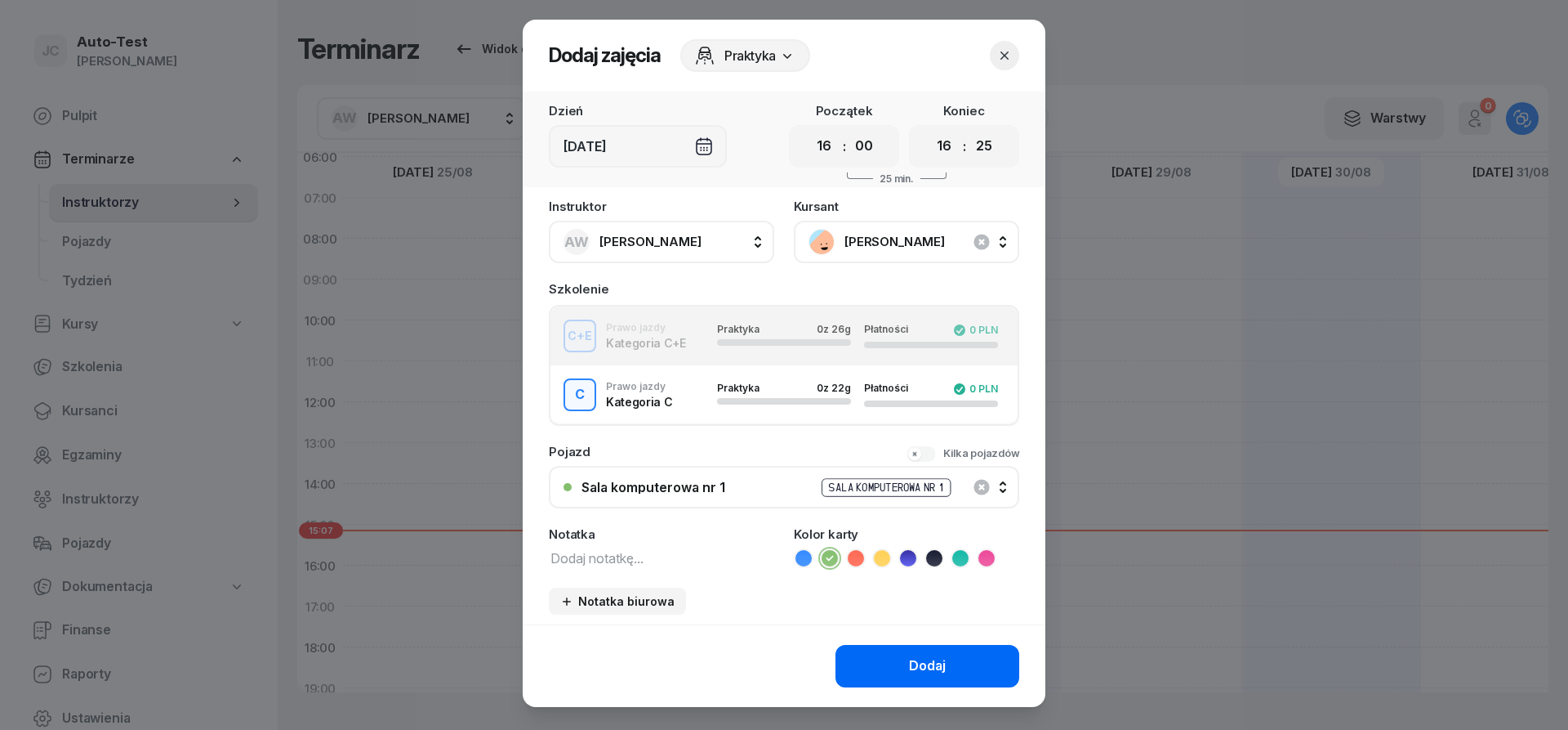
click at [908, 660] on button "Dodaj" at bounding box center [927, 665] width 184 height 42
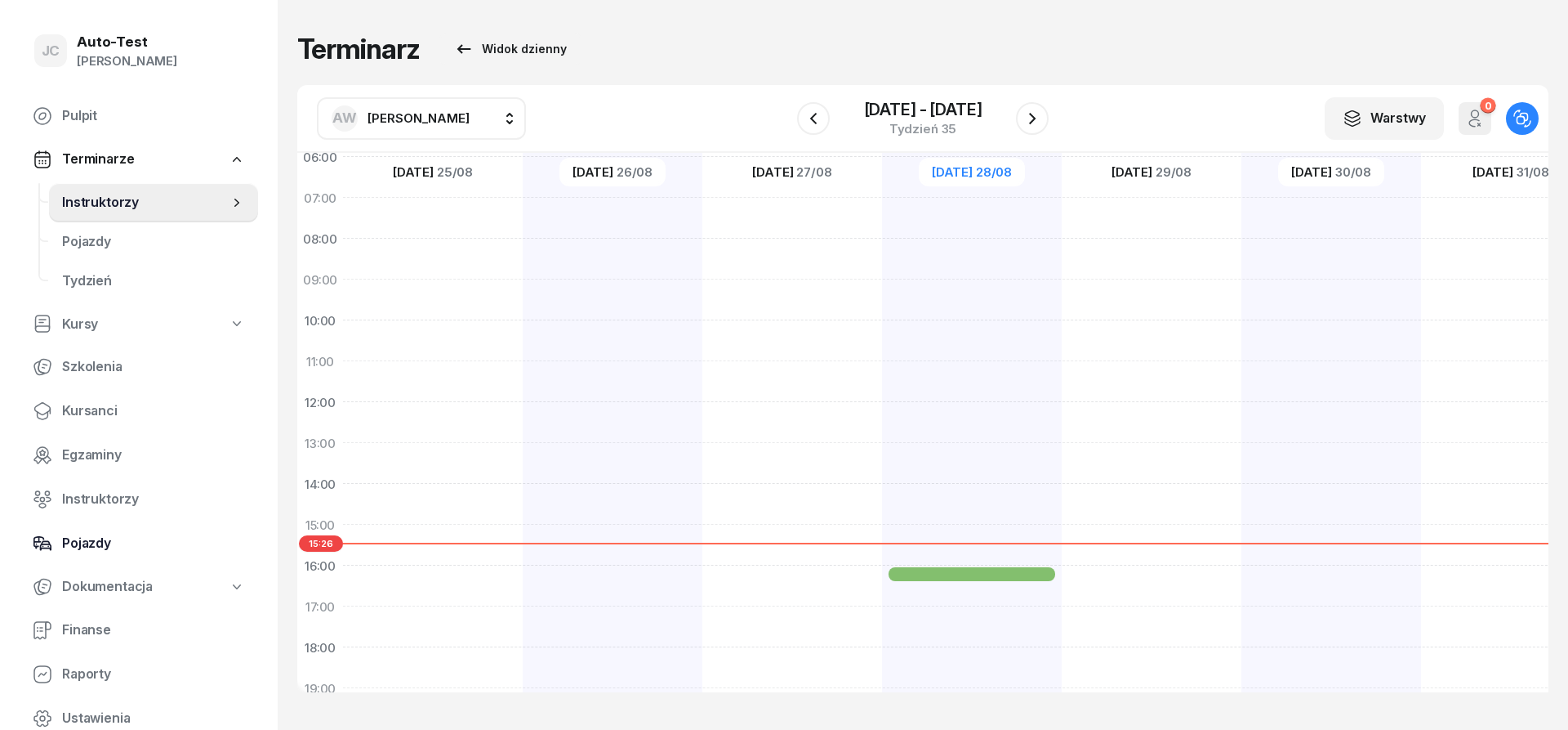
click at [130, 537] on span "Pojazdy" at bounding box center [154, 543] width 183 height 22
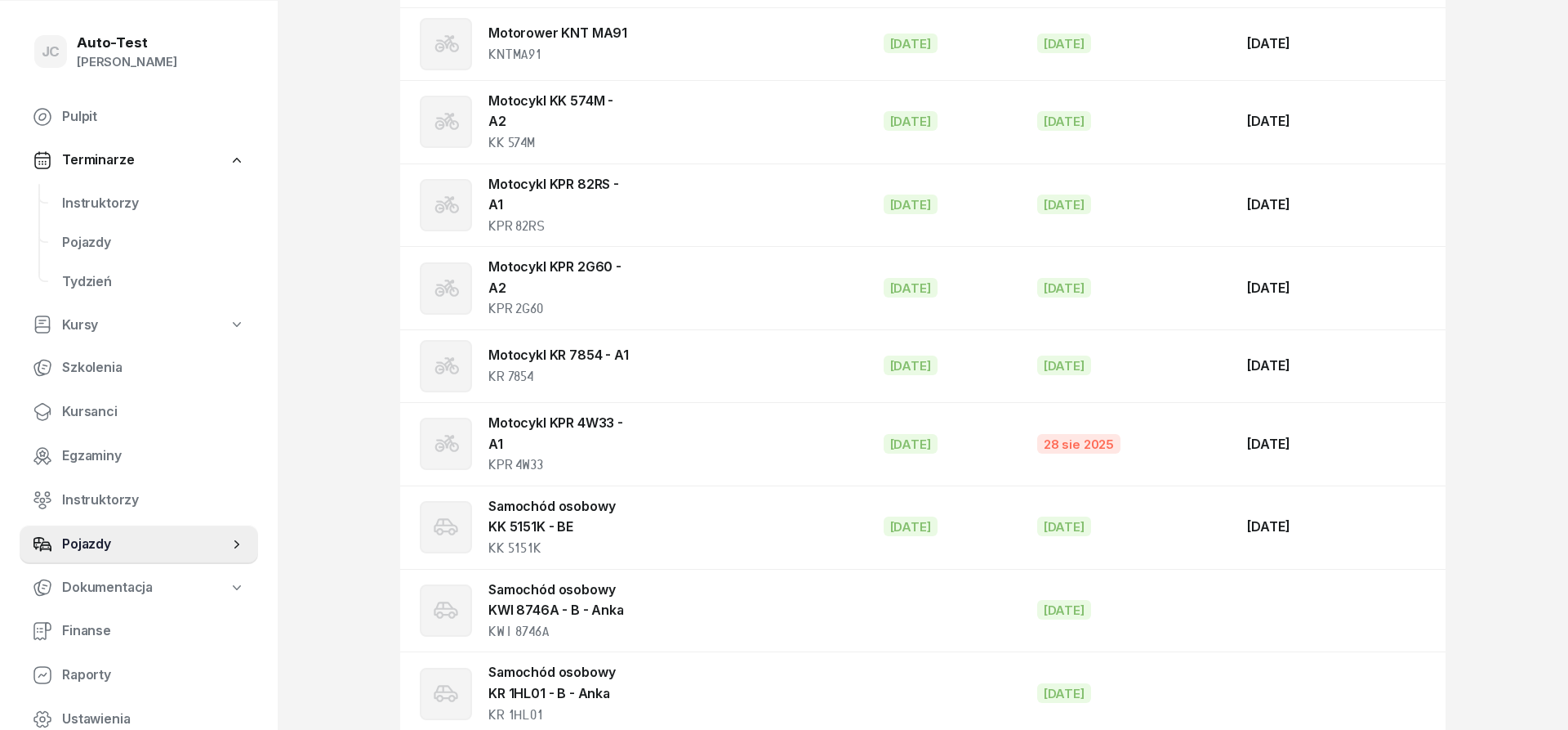
scroll to position [667, 0]
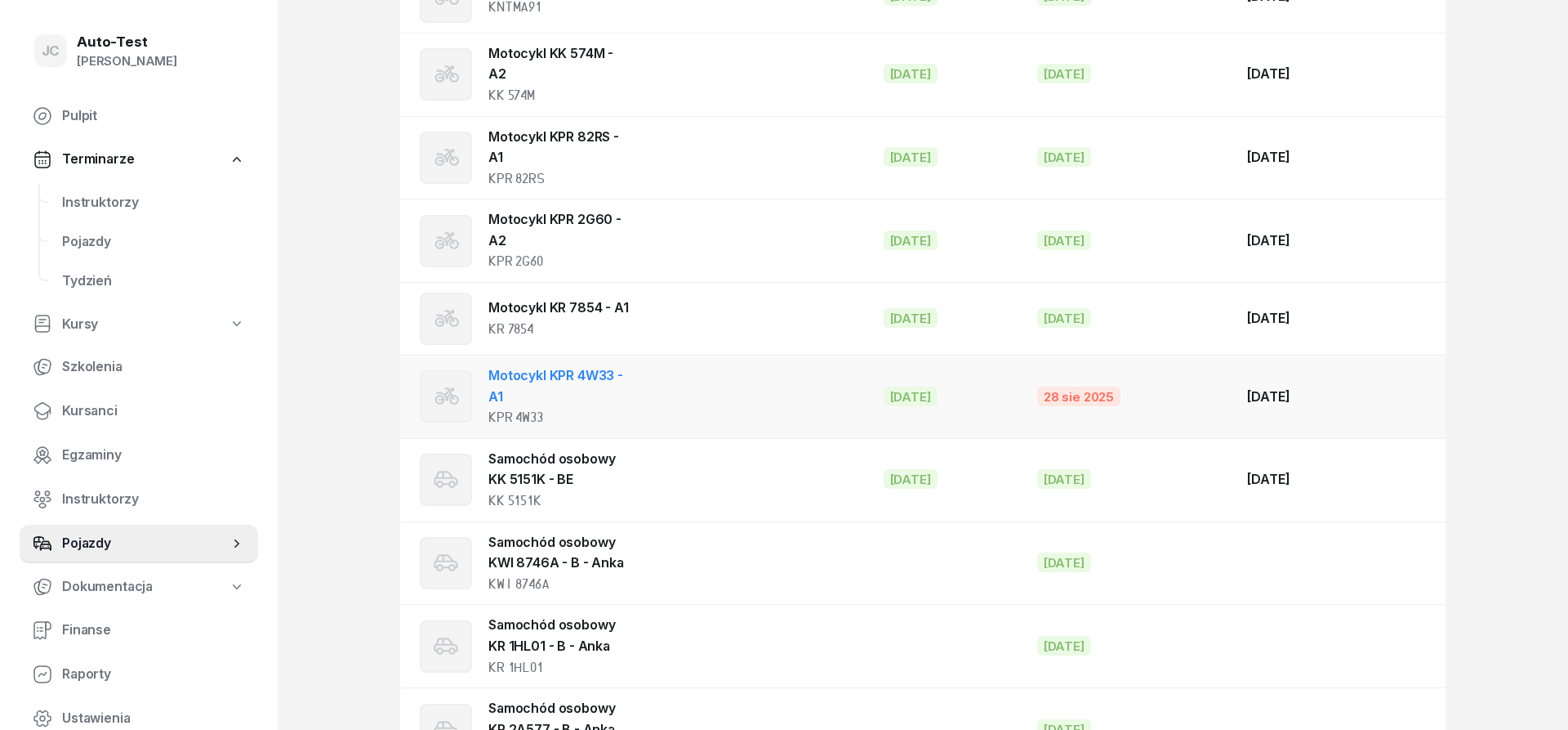
click at [813, 402] on td "Motocykl KPR 4W33 - A1 KPR 4W33" at bounding box center [635, 397] width 470 height 83
select select "motorcycle"
select select
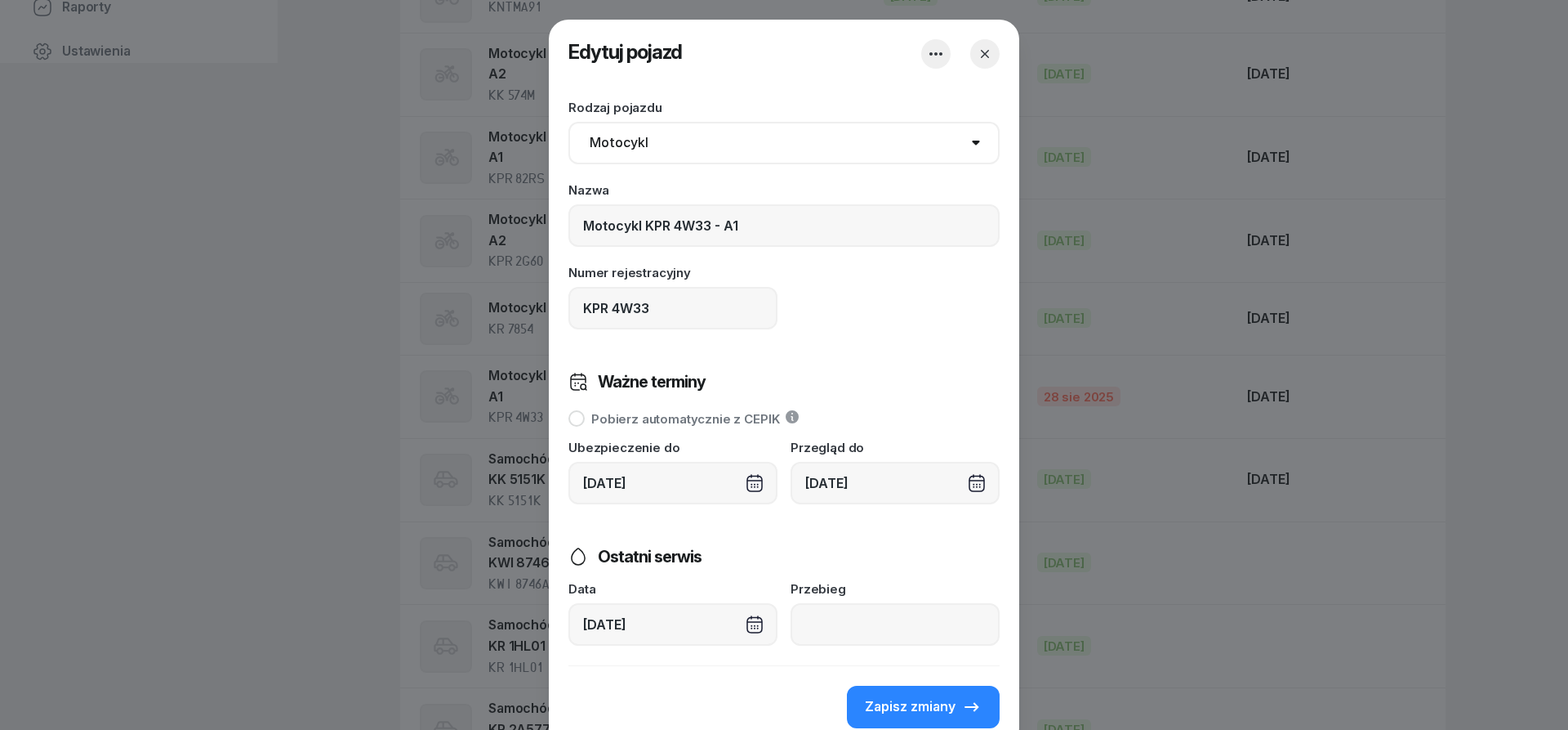
click at [892, 486] on div "[DATE]" at bounding box center [895, 483] width 209 height 42
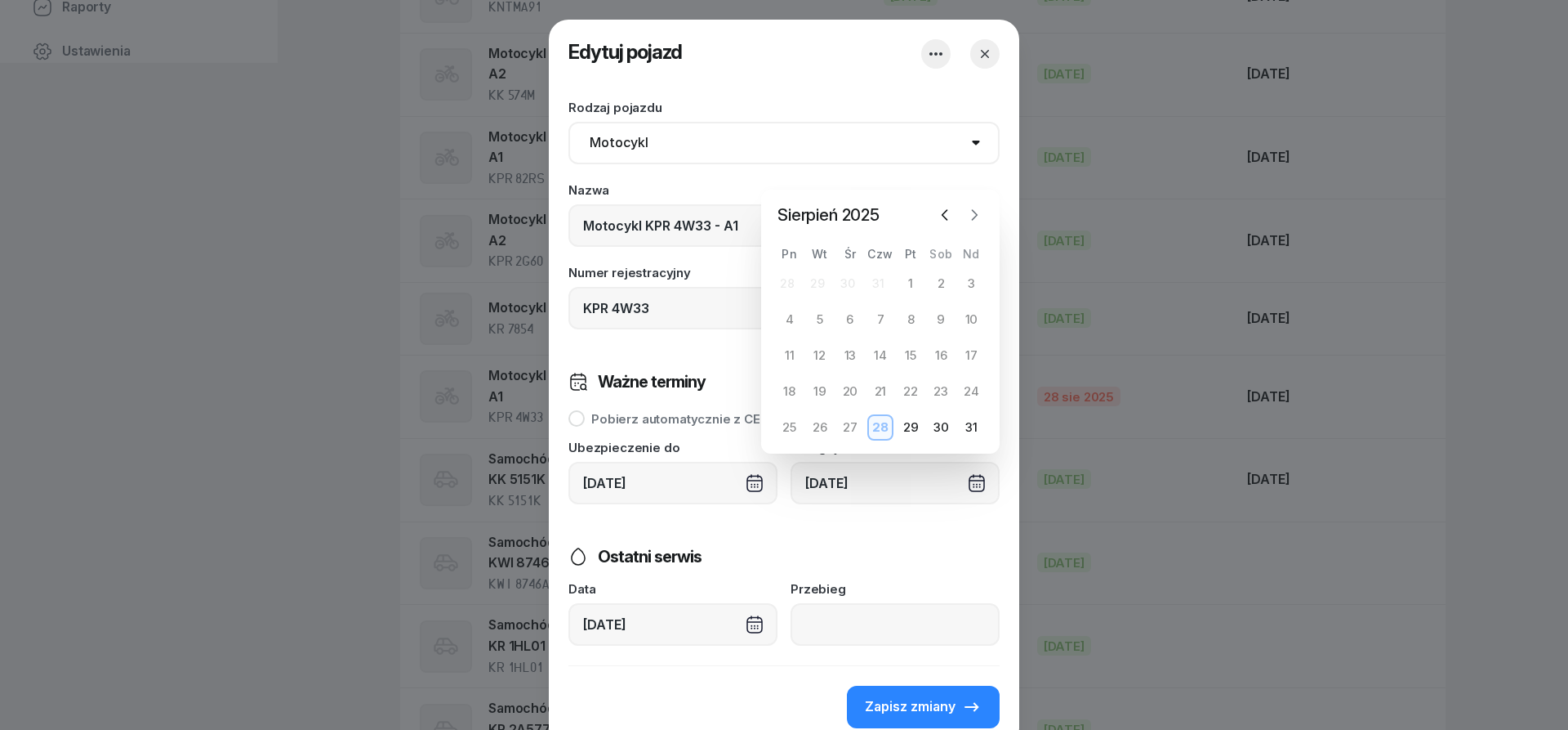
click at [978, 217] on icon "button" at bounding box center [973, 215] width 16 height 16
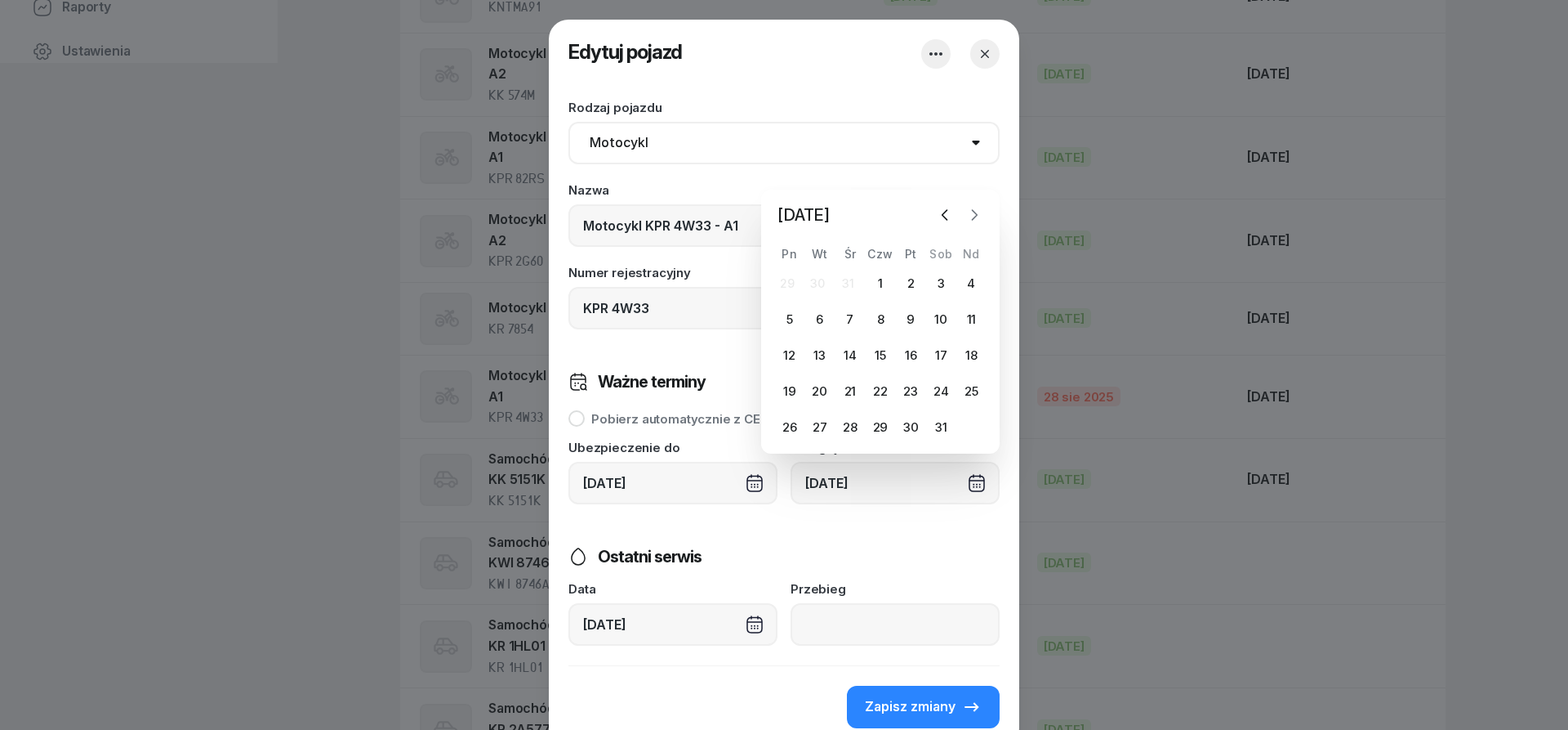
click at [978, 217] on icon "button" at bounding box center [973, 215] width 16 height 16
click at [974, 181] on icon "button" at bounding box center [973, 178] width 16 height 16
click at [972, 217] on icon "button" at bounding box center [973, 215] width 16 height 16
click at [975, 215] on icon "button" at bounding box center [973, 215] width 16 height 16
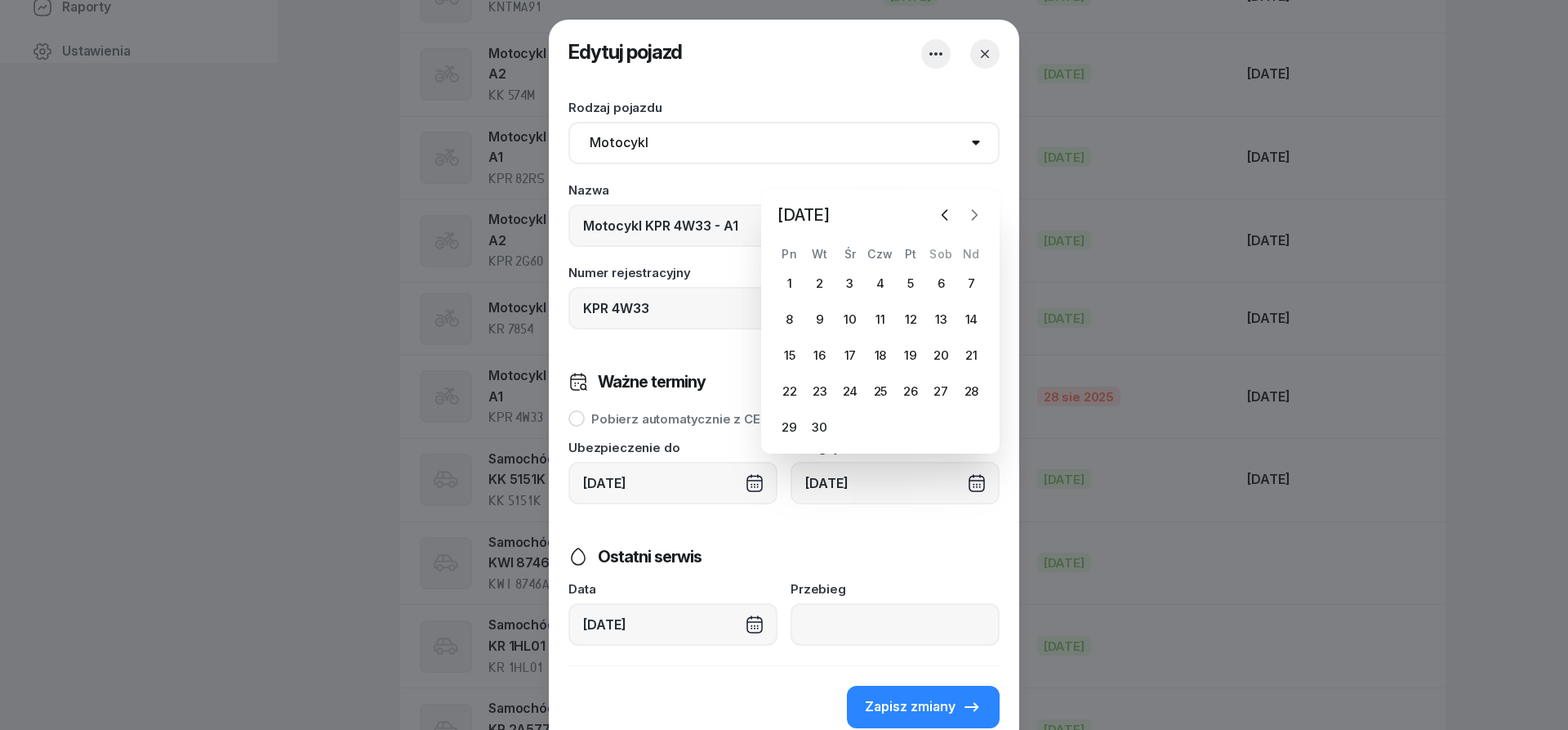
click at [975, 215] on icon "button" at bounding box center [973, 215] width 16 height 16
click at [935, 393] on div "29" at bounding box center [940, 391] width 26 height 26
type input "[DATE]"
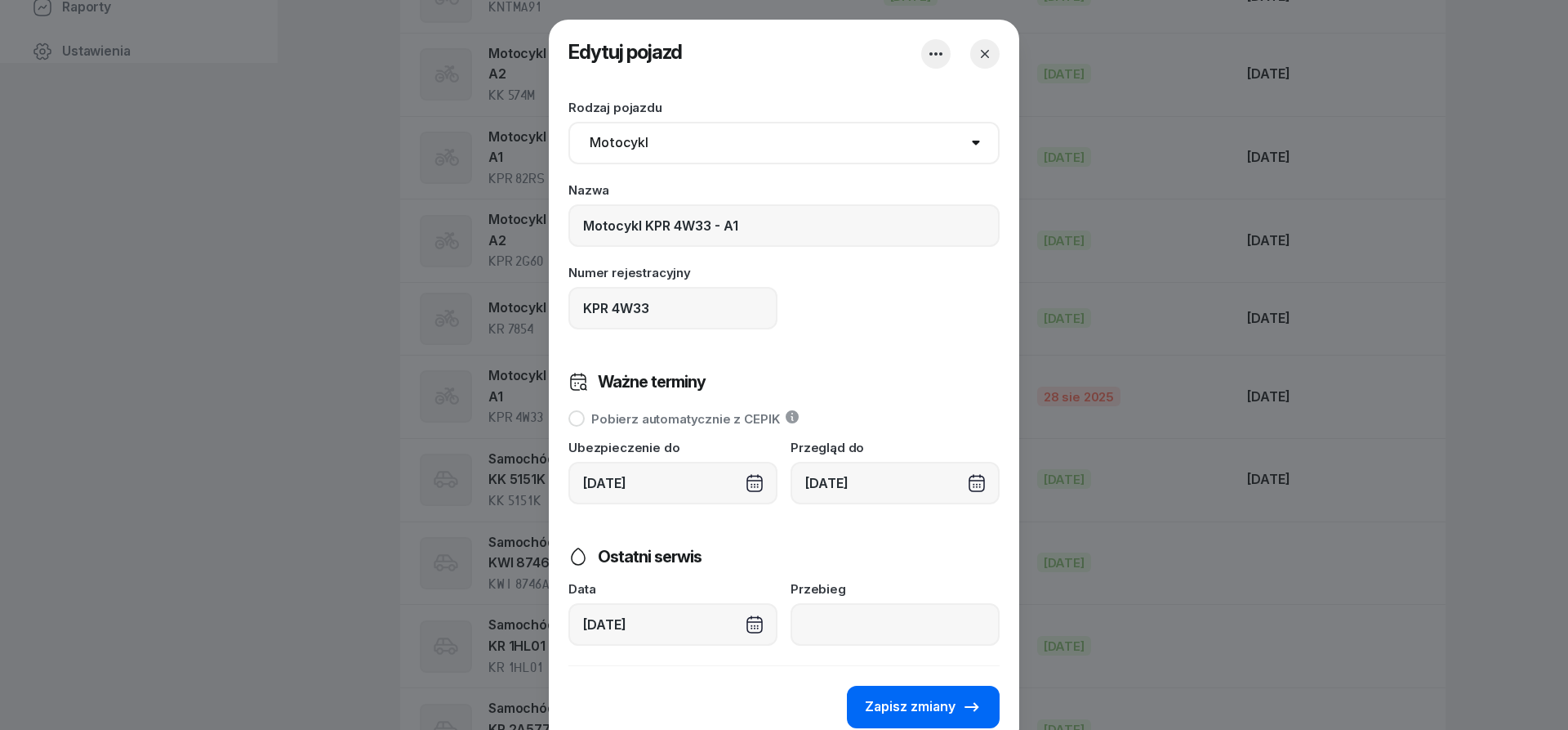
click at [921, 713] on span "Zapisz zmiany" at bounding box center [909, 707] width 91 height 22
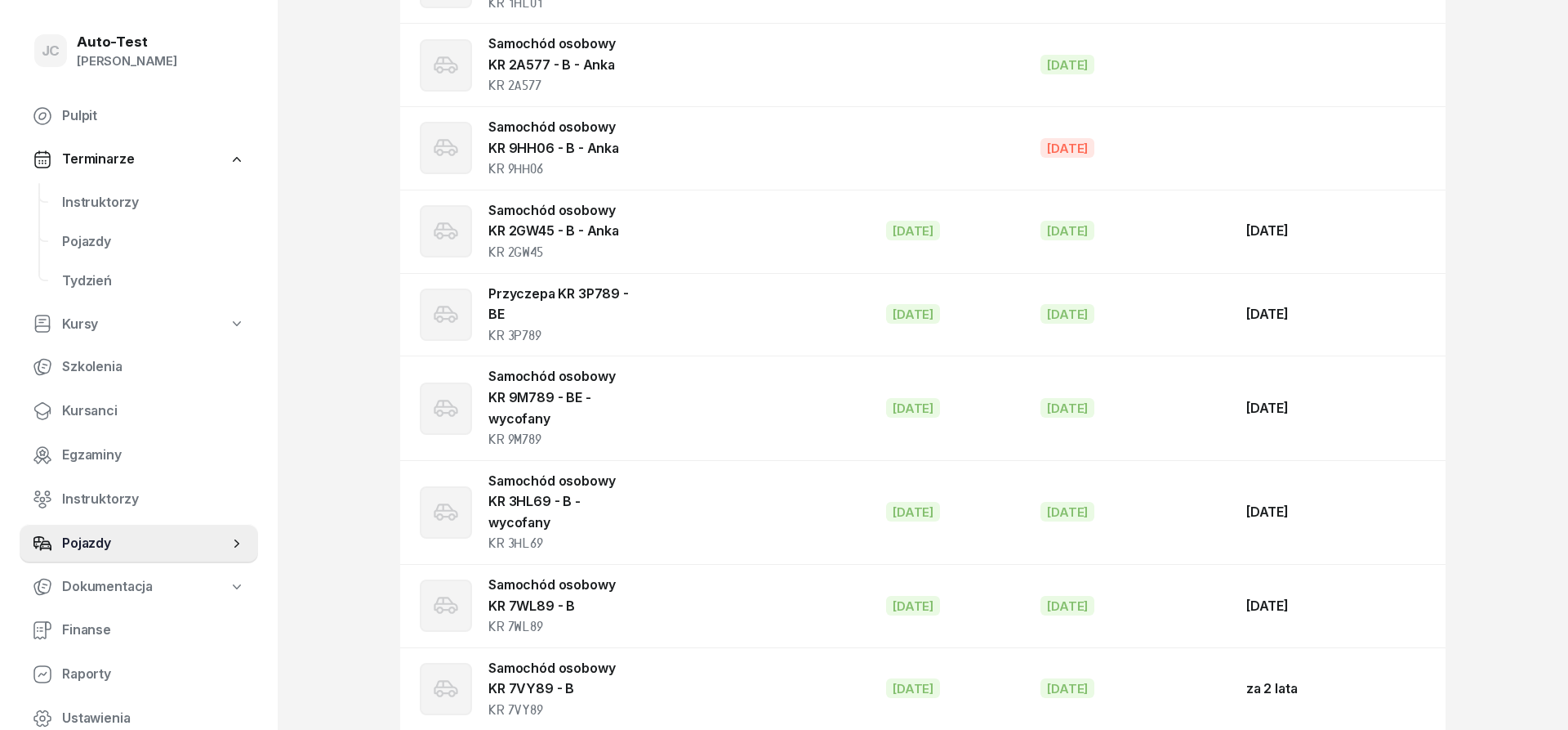
scroll to position [831, 0]
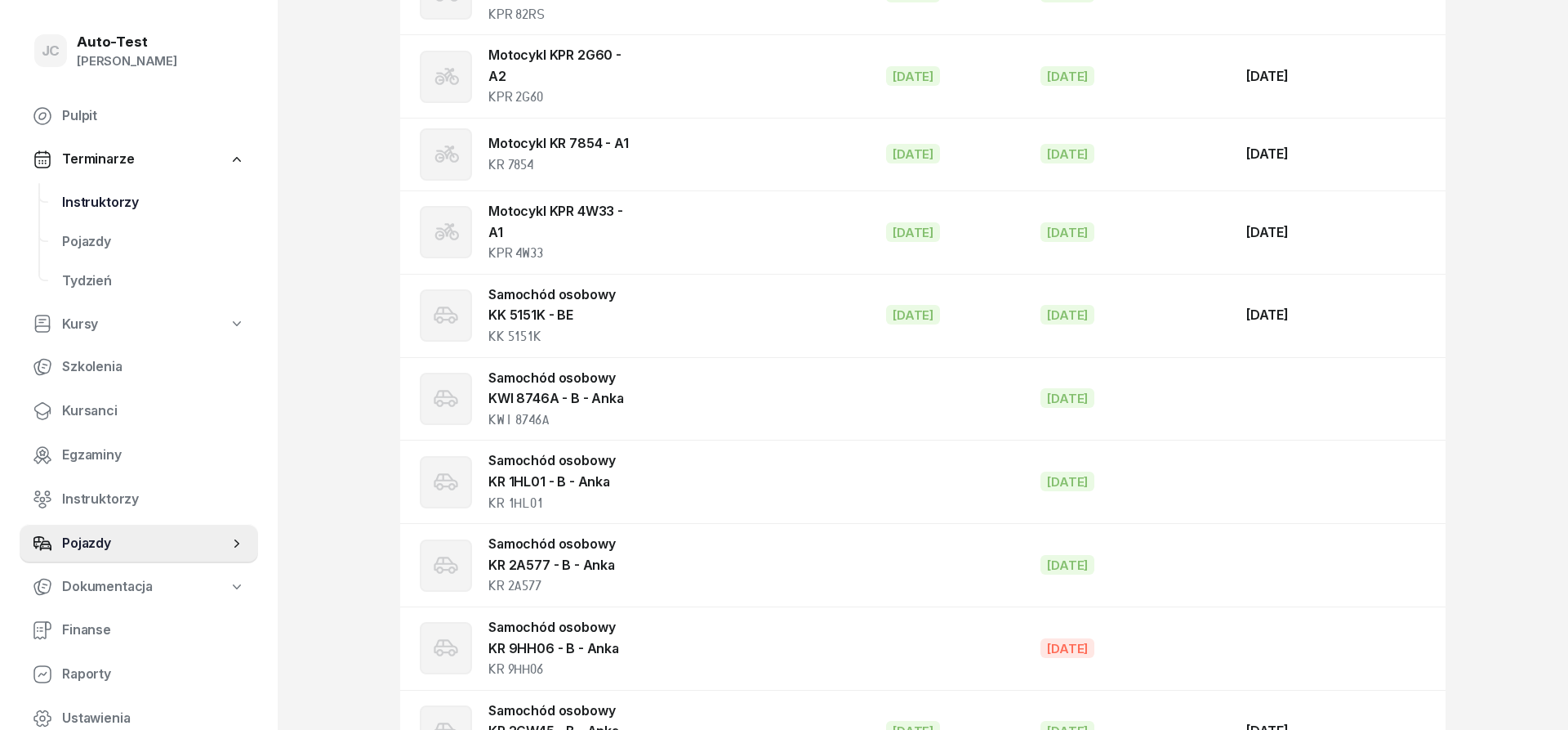
click at [134, 203] on span "Instruktorzy" at bounding box center [154, 202] width 183 height 22
